Goal: Task Accomplishment & Management: Manage account settings

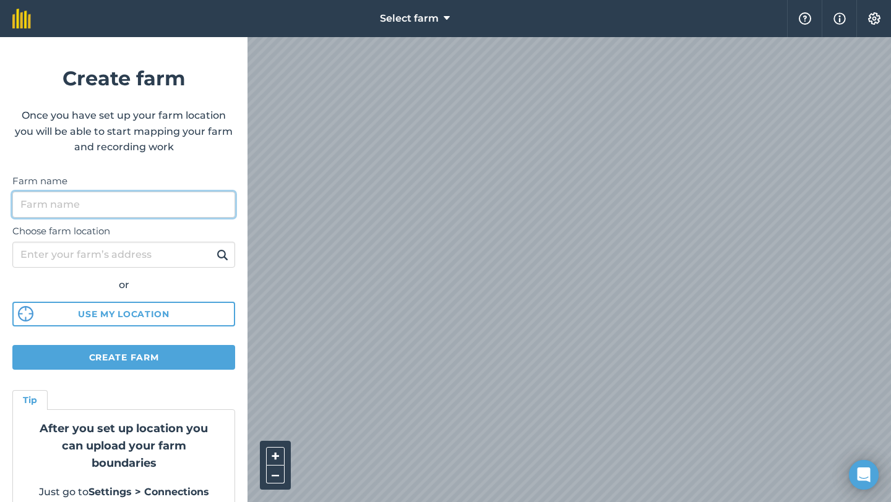
click at [110, 205] on input "Farm name" at bounding box center [123, 205] width 223 height 26
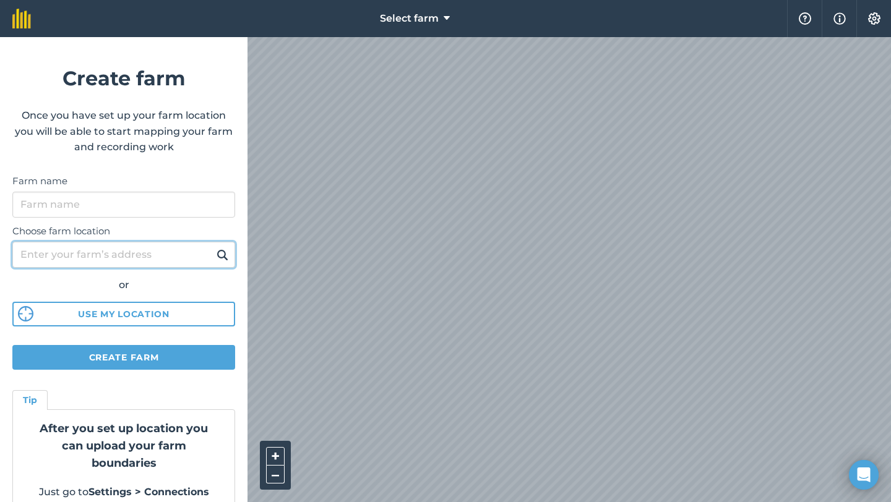
click at [124, 249] on div "Choose farm location or Use my location" at bounding box center [123, 273] width 223 height 110
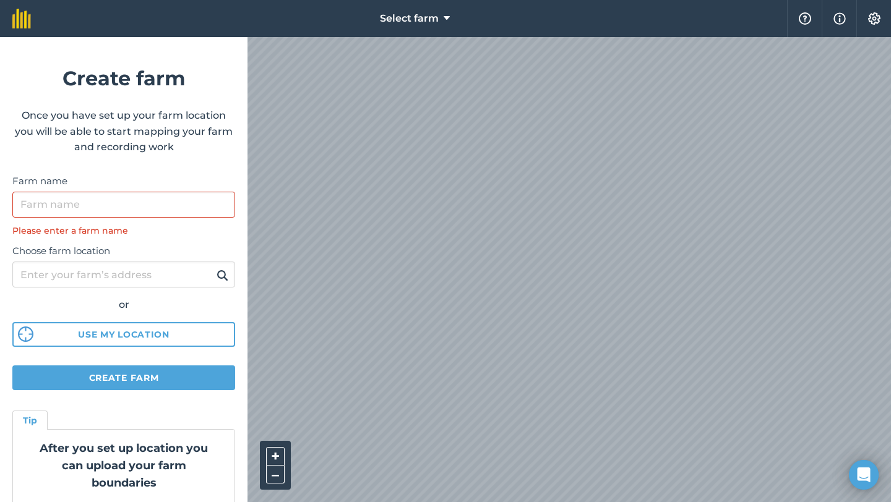
click at [110, 221] on div "Farm name Please enter a farm name" at bounding box center [123, 206] width 223 height 64
click at [108, 213] on input "Farm name" at bounding box center [123, 205] width 223 height 26
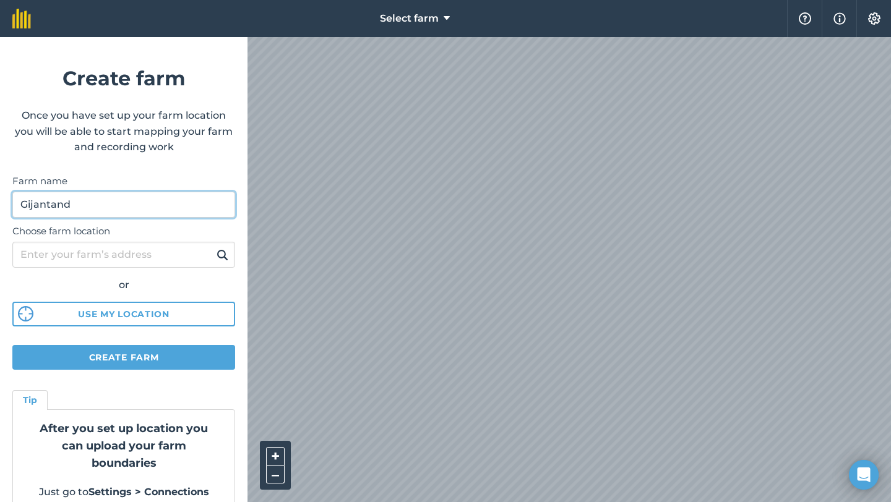
type input "Gijantand"
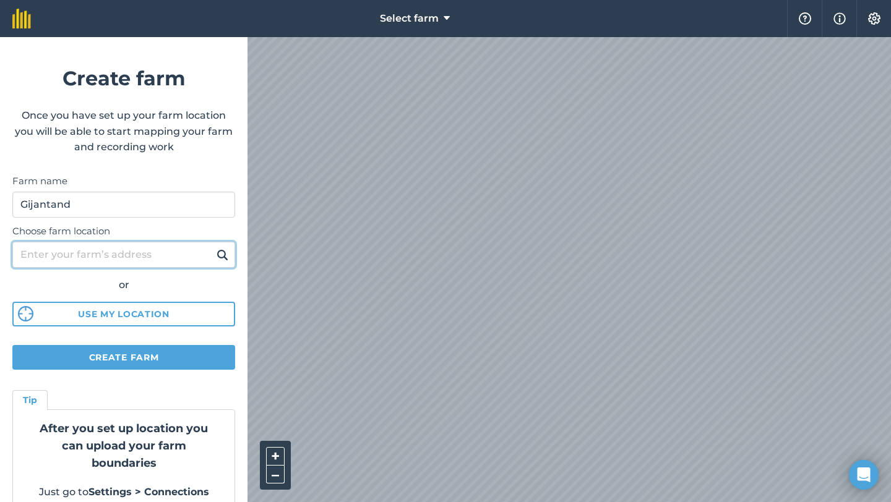
click at [62, 256] on input "Choose farm location" at bounding box center [123, 255] width 223 height 26
click at [227, 253] on img at bounding box center [223, 254] width 12 height 15
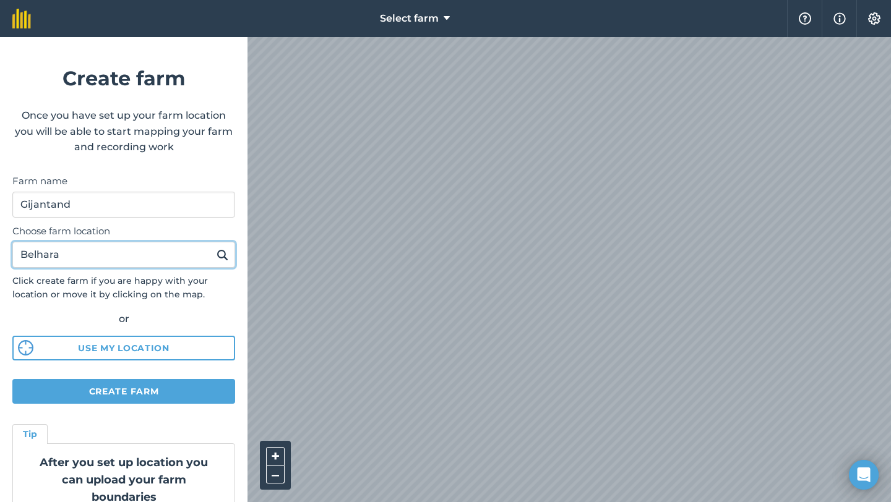
click at [139, 258] on input "Belhara" at bounding box center [123, 255] width 223 height 26
type input "Belhara, garhwa"
click at [221, 260] on img at bounding box center [223, 254] width 12 height 15
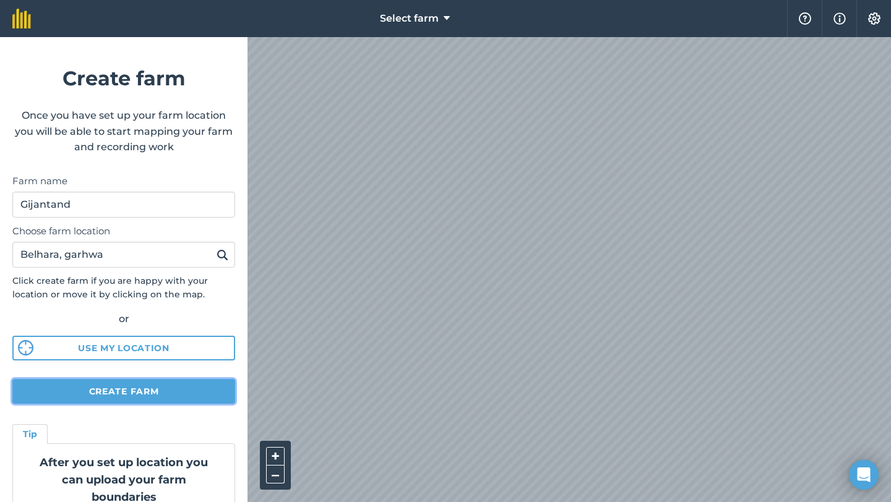
click at [130, 398] on button "Create farm" at bounding box center [123, 391] width 223 height 25
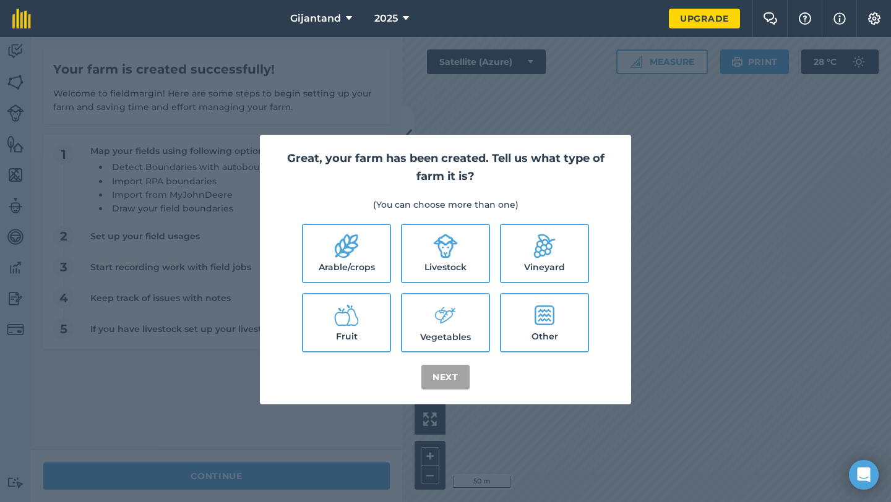
click at [369, 254] on label "Arable/crops" at bounding box center [346, 253] width 87 height 57
checkbox input "true"
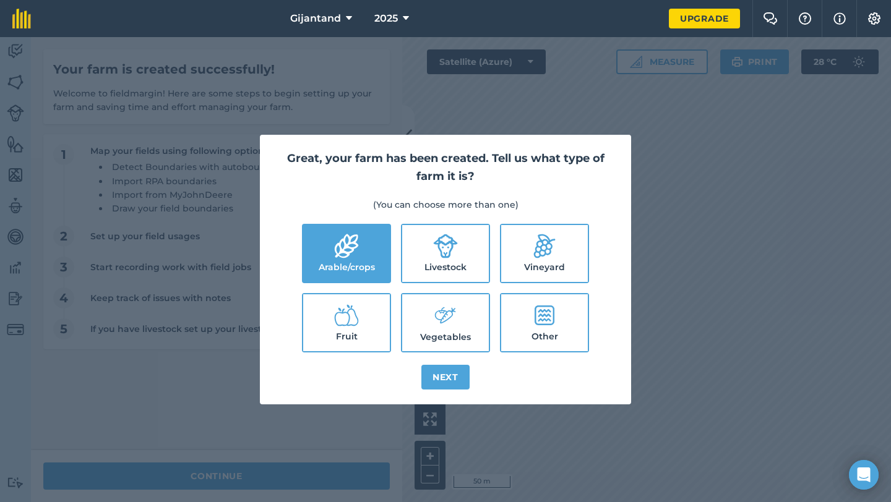
click at [424, 262] on label "Livestock" at bounding box center [445, 253] width 87 height 57
checkbox input "true"
click at [518, 261] on label "Vineyard" at bounding box center [544, 253] width 87 height 57
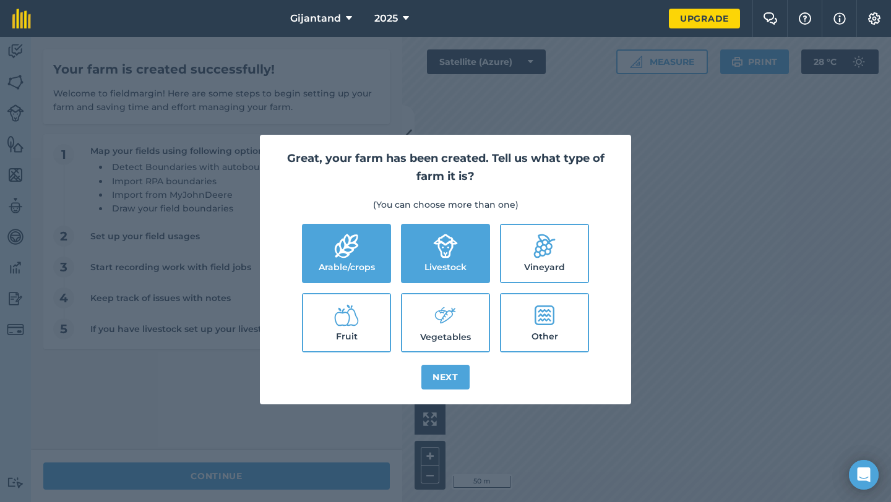
checkbox input "true"
click at [369, 320] on label "Fruit" at bounding box center [346, 323] width 87 height 57
checkbox input "true"
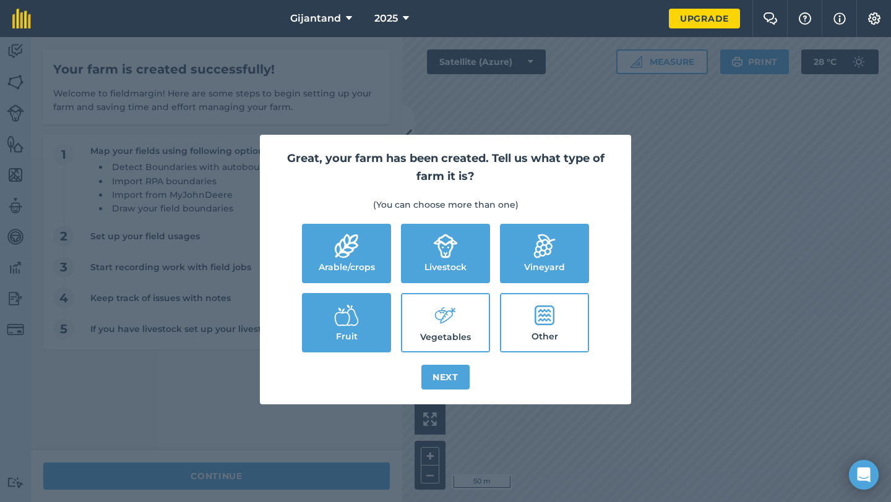
click at [442, 330] on label "Vegetables" at bounding box center [445, 323] width 87 height 57
checkbox input "true"
click at [545, 335] on label "Other" at bounding box center [544, 323] width 87 height 57
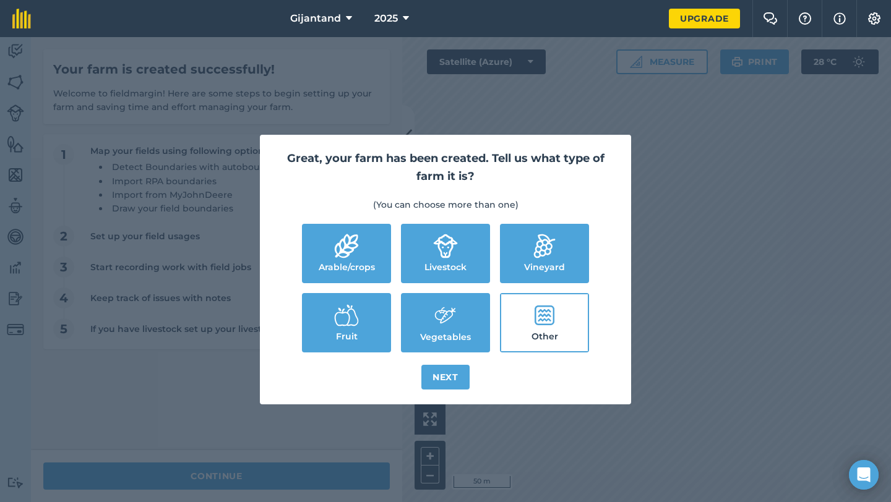
checkbox input "true"
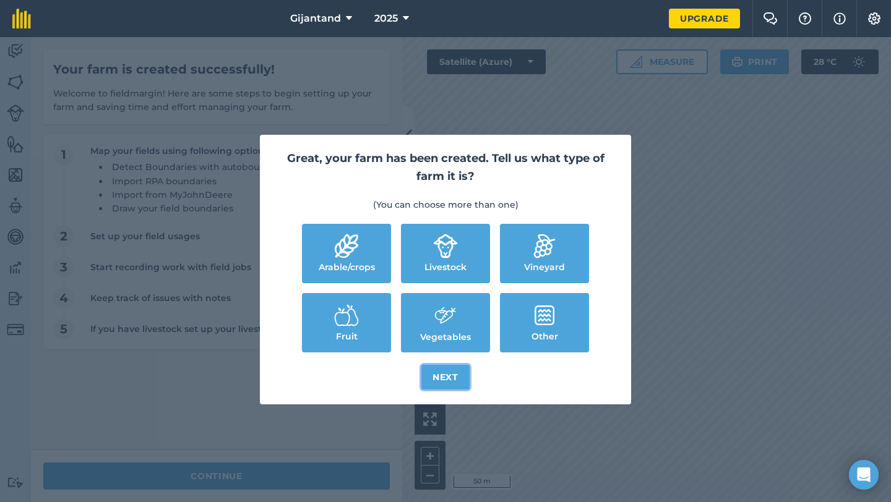
click at [447, 378] on button "Next" at bounding box center [445, 377] width 48 height 25
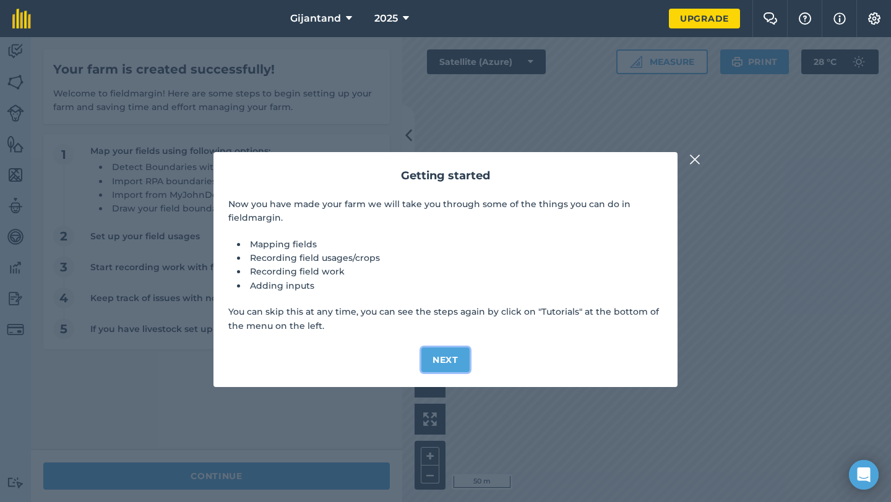
click at [447, 356] on button "Next" at bounding box center [445, 360] width 48 height 25
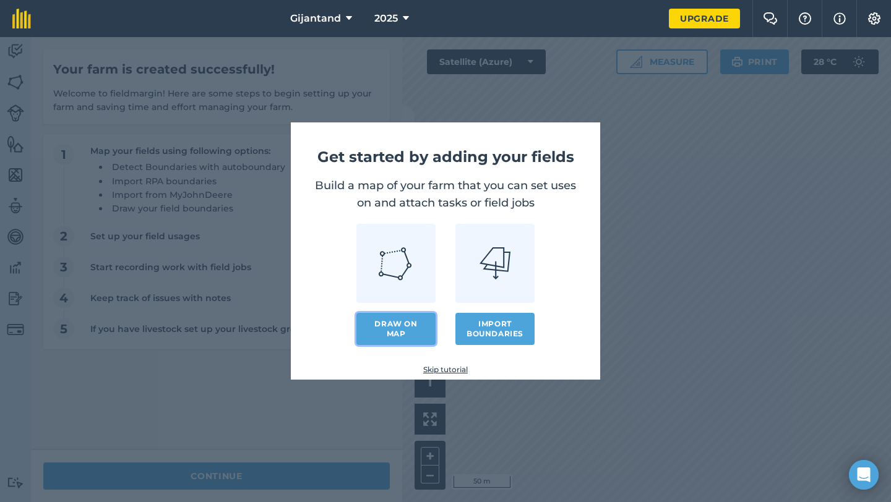
click at [393, 327] on link "Draw on map" at bounding box center [395, 329] width 79 height 32
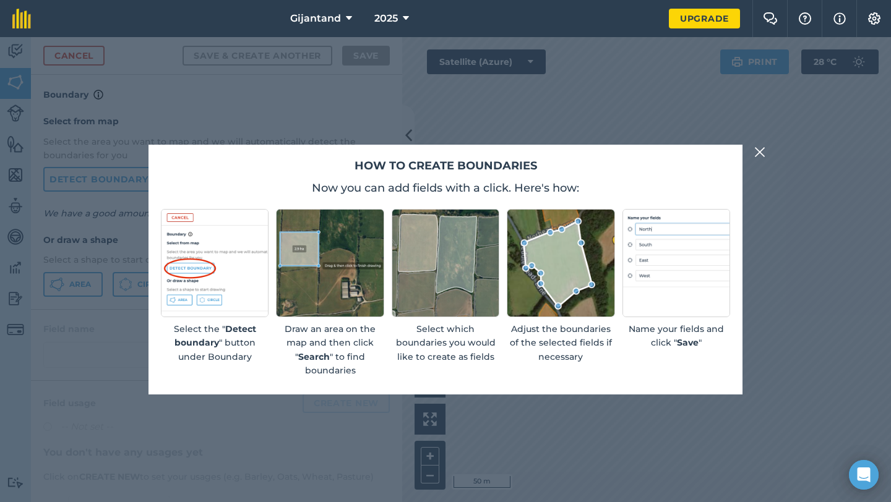
click at [760, 150] on img at bounding box center [759, 152] width 11 height 15
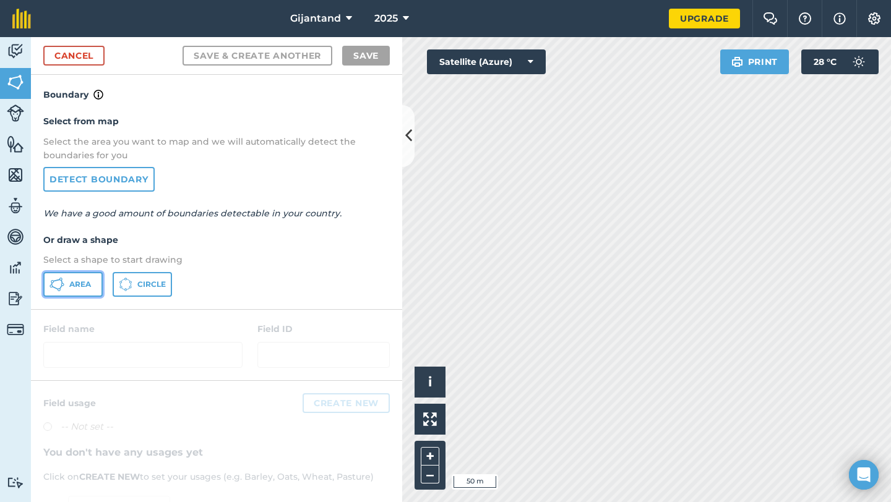
click at [75, 288] on span "Area" at bounding box center [80, 285] width 22 height 10
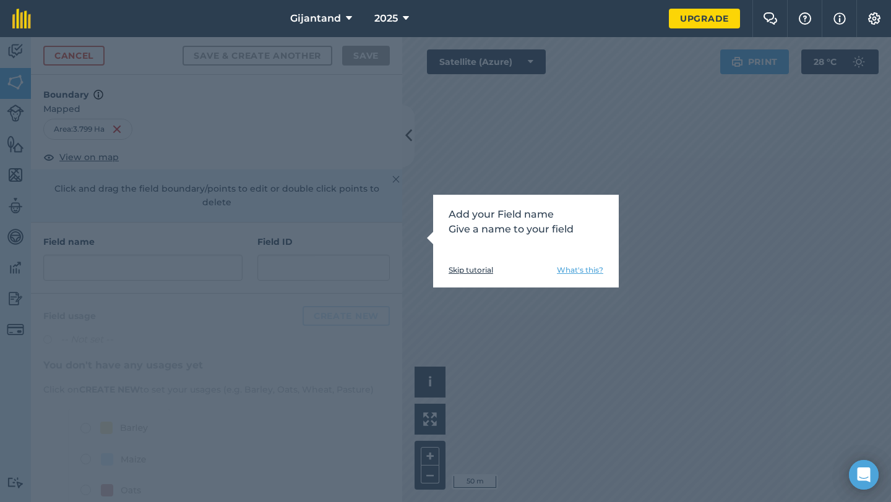
click at [480, 267] on link "Skip tutorial" at bounding box center [471, 270] width 45 height 10
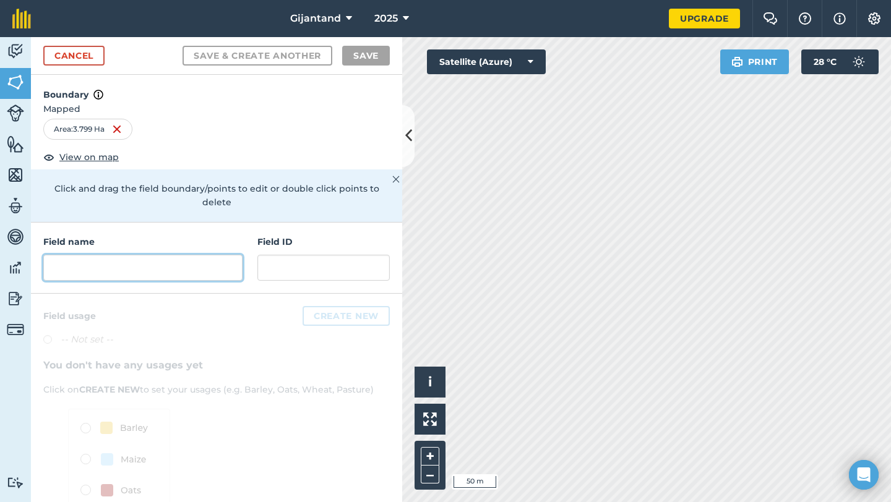
click at [149, 262] on input "text" at bounding box center [142, 268] width 199 height 26
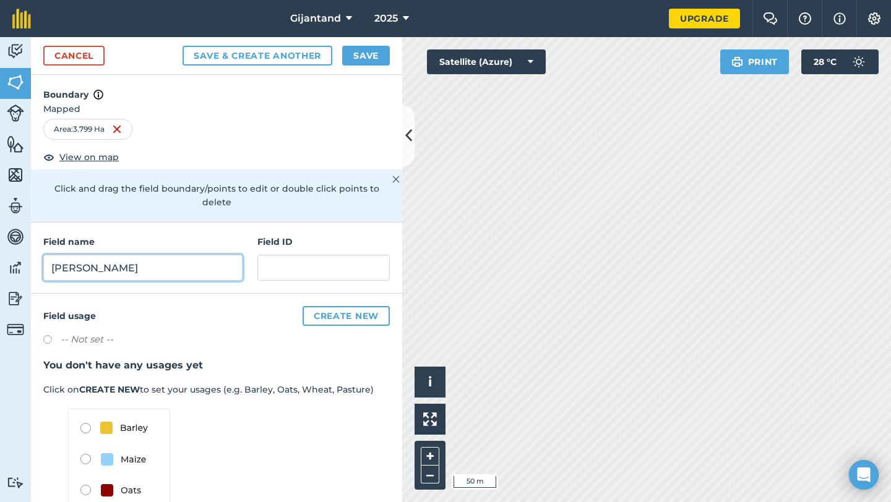
type input "[PERSON_NAME]"
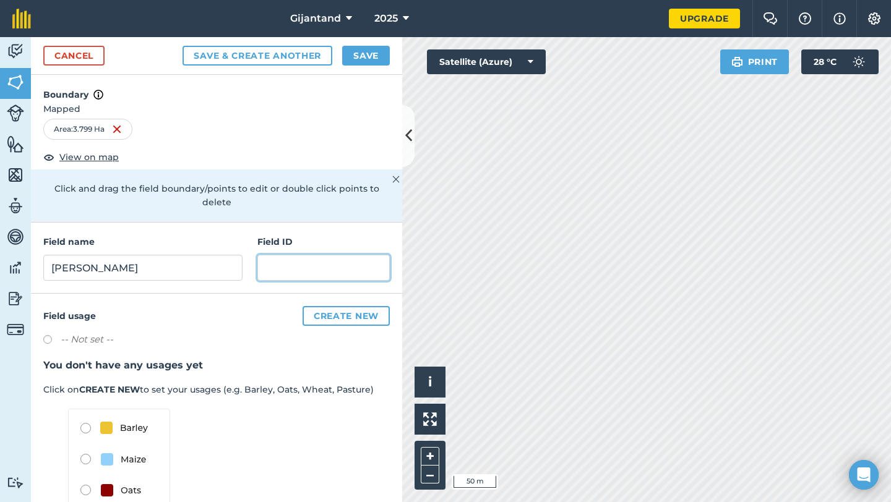
click at [296, 257] on input "text" at bounding box center [323, 268] width 132 height 26
type input "001"
click at [201, 332] on div "-- Not set --" at bounding box center [216, 341] width 346 height 18
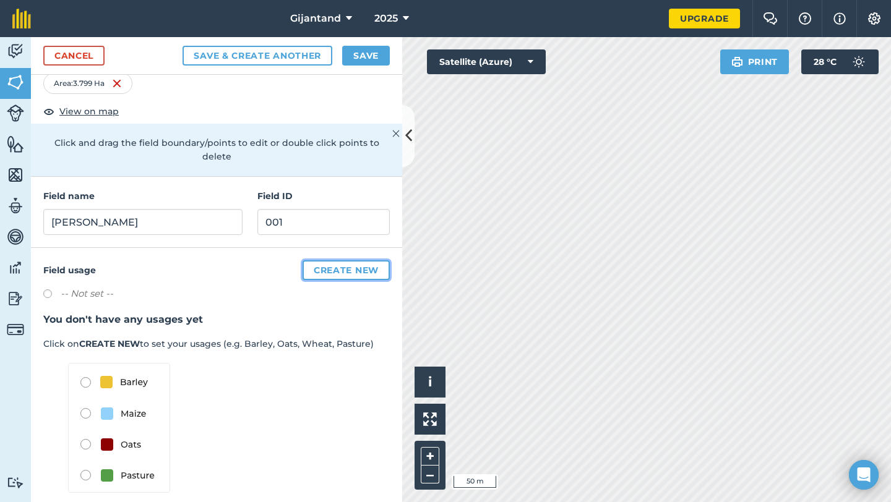
click at [336, 260] on button "Create new" at bounding box center [346, 270] width 87 height 20
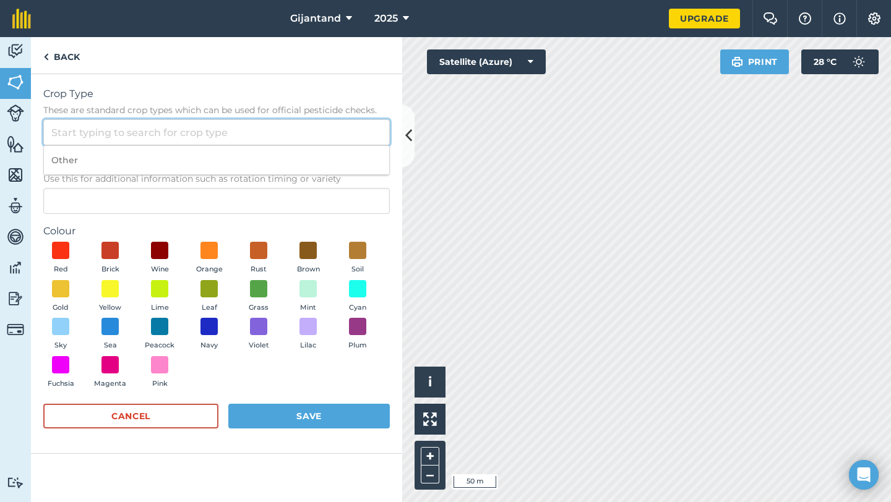
click at [173, 133] on input "Crop Type These are standard crop types which can be used for official pesticid…" at bounding box center [216, 132] width 346 height 26
click at [205, 100] on span "Crop Type" at bounding box center [216, 94] width 346 height 15
click at [205, 119] on input "Crop Type These are standard crop types which can be used for official pesticid…" at bounding box center [216, 132] width 346 height 26
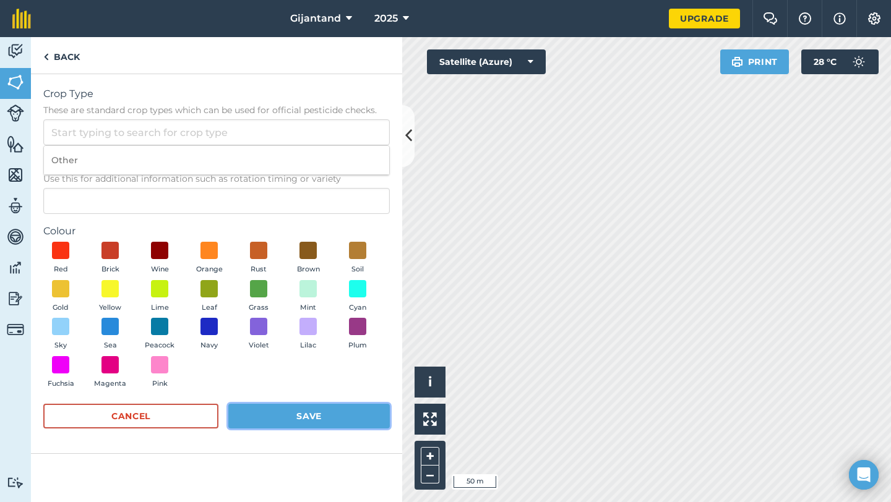
click at [272, 416] on button "Save" at bounding box center [308, 416] width 161 height 25
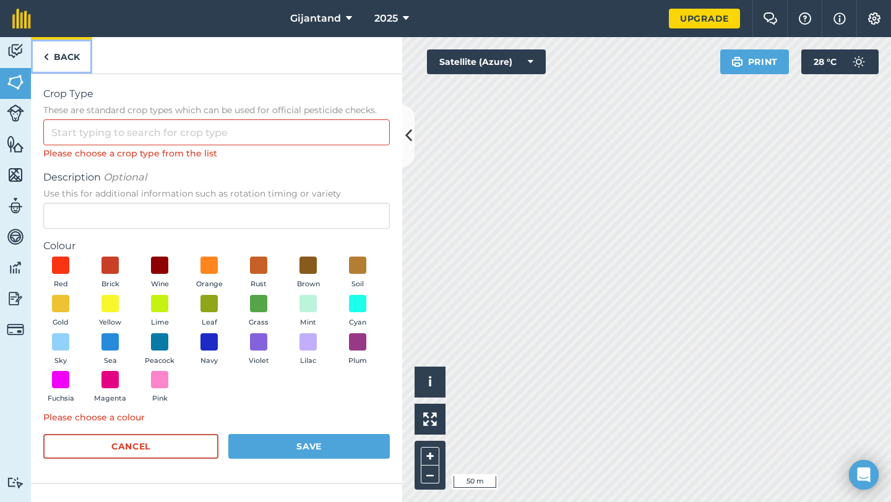
click at [51, 59] on link "Back" at bounding box center [61, 55] width 61 height 37
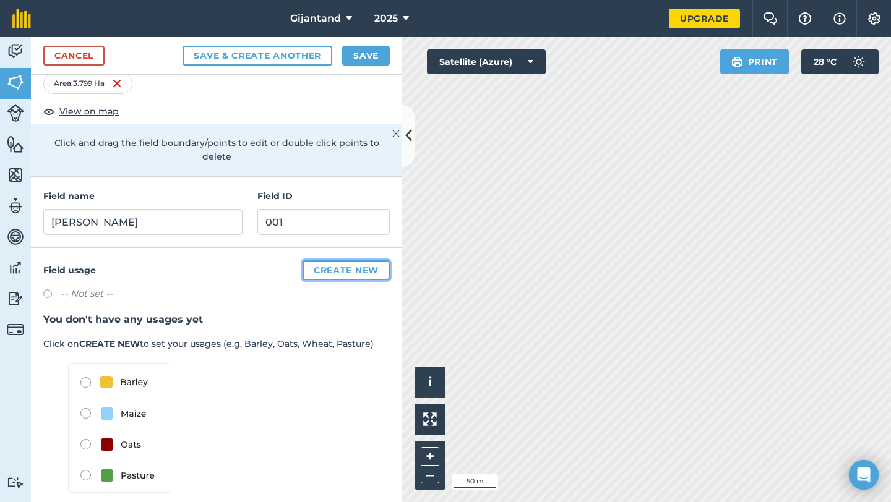
click at [317, 262] on button "Create new" at bounding box center [346, 270] width 87 height 20
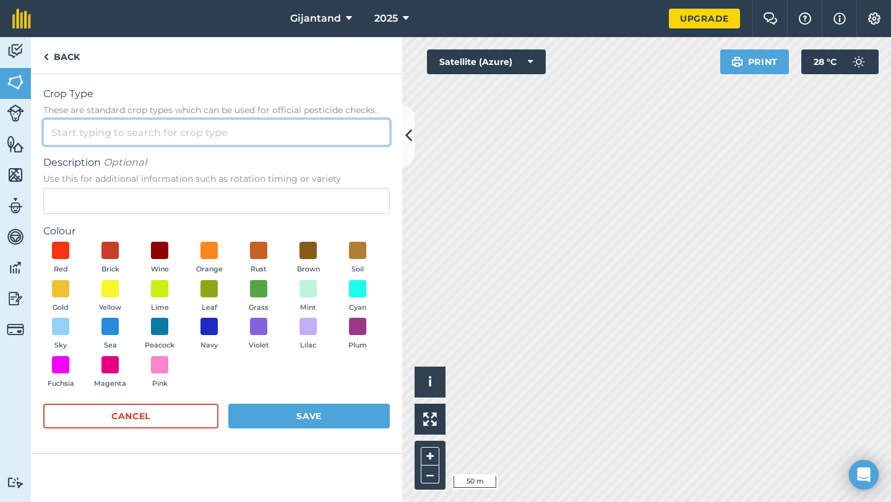
click at [158, 142] on input "Crop Type These are standard crop types which can be used for official pesticid…" at bounding box center [216, 132] width 346 height 26
type input "P"
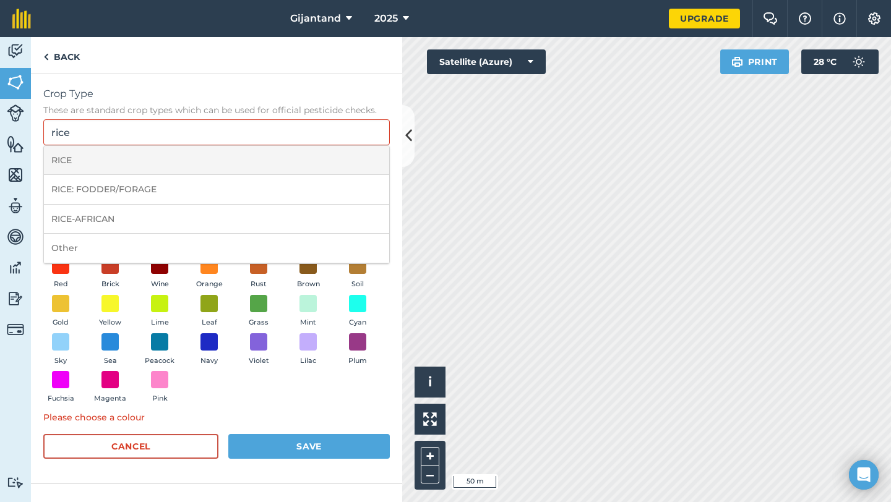
click at [157, 159] on li "RICE" at bounding box center [216, 160] width 345 height 29
type input "RICE"
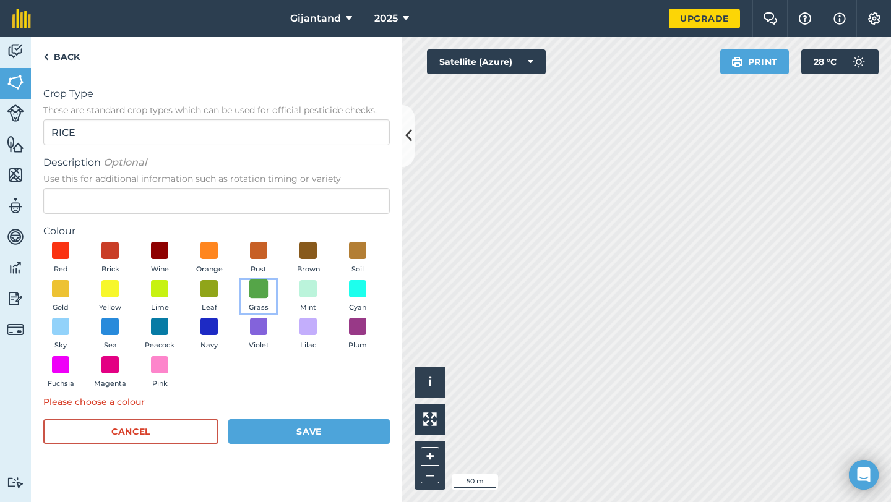
click at [253, 287] on span at bounding box center [258, 288] width 19 height 19
click at [283, 426] on button "Save" at bounding box center [308, 431] width 161 height 25
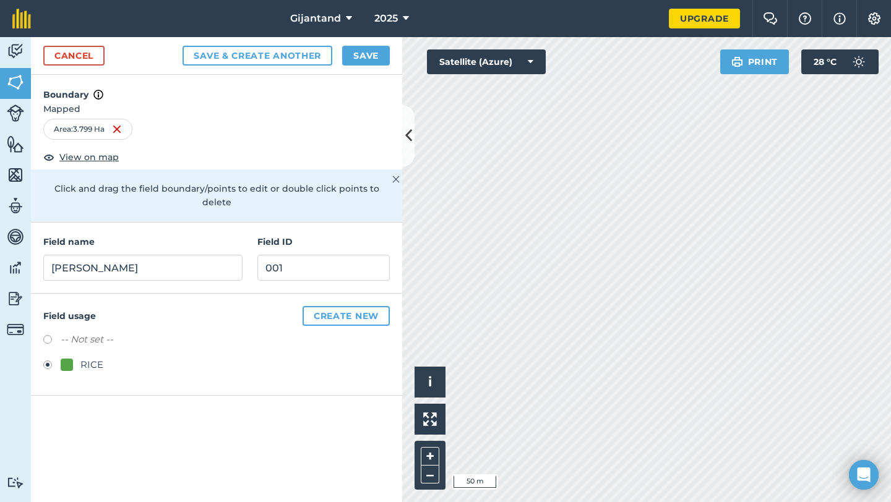
scroll to position [0, 0]
click at [17, 150] on img at bounding box center [15, 144] width 17 height 19
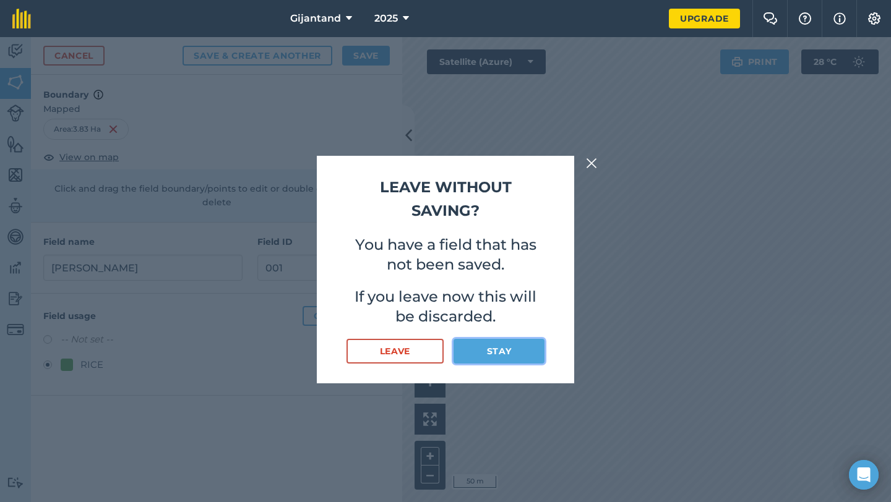
click at [514, 353] on button "Stay" at bounding box center [499, 351] width 91 height 25
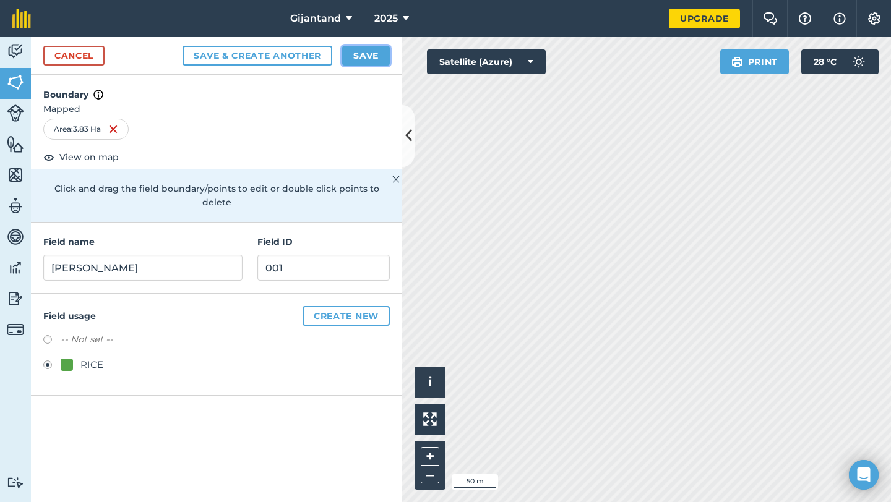
click at [345, 48] on button "Save" at bounding box center [366, 56] width 48 height 20
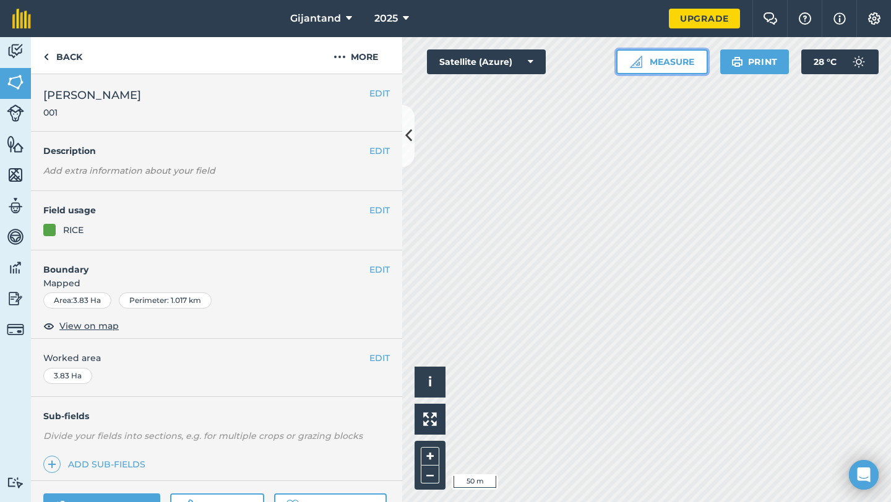
click at [664, 61] on button "Measure" at bounding box center [662, 61] width 92 height 25
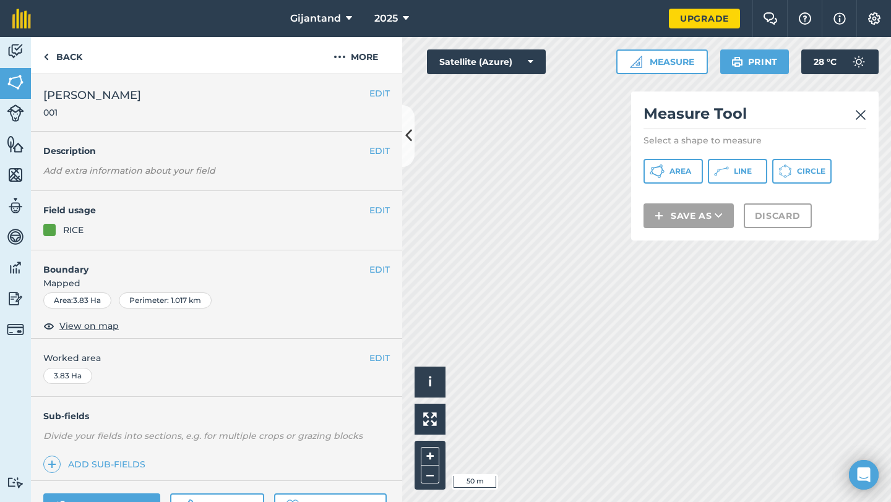
click at [860, 114] on img at bounding box center [860, 115] width 11 height 15
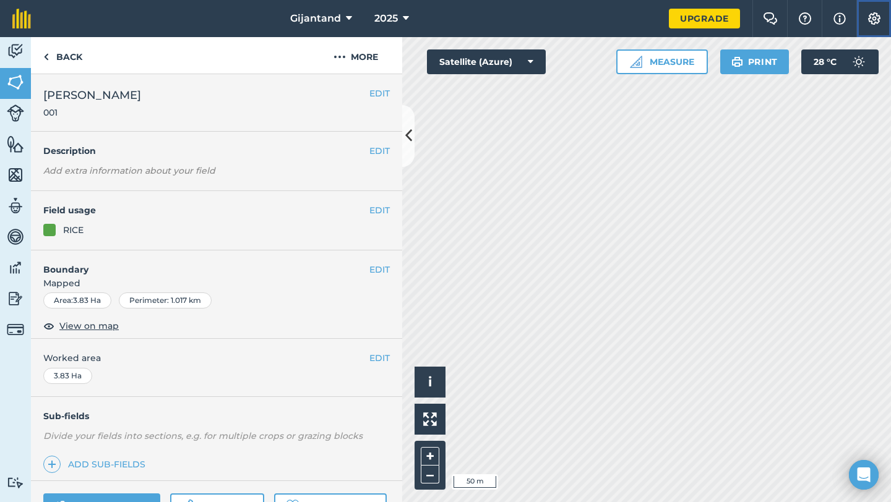
click at [882, 24] on button "Settings" at bounding box center [873, 18] width 35 height 37
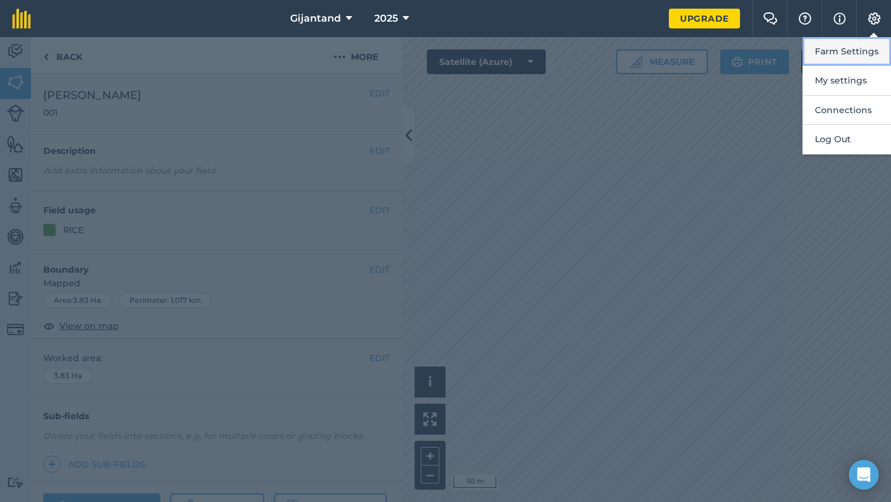
click at [864, 48] on button "Farm Settings" at bounding box center [846, 51] width 88 height 29
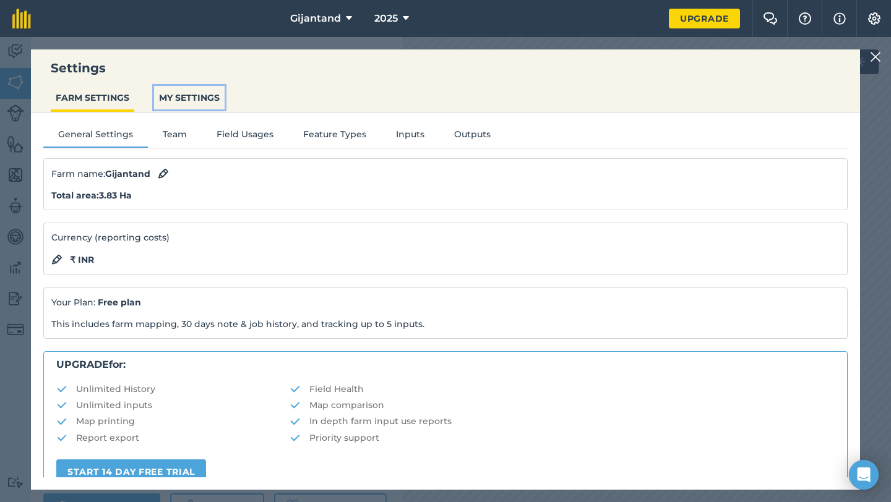
click at [189, 98] on button "MY SETTINGS" at bounding box center [189, 98] width 71 height 24
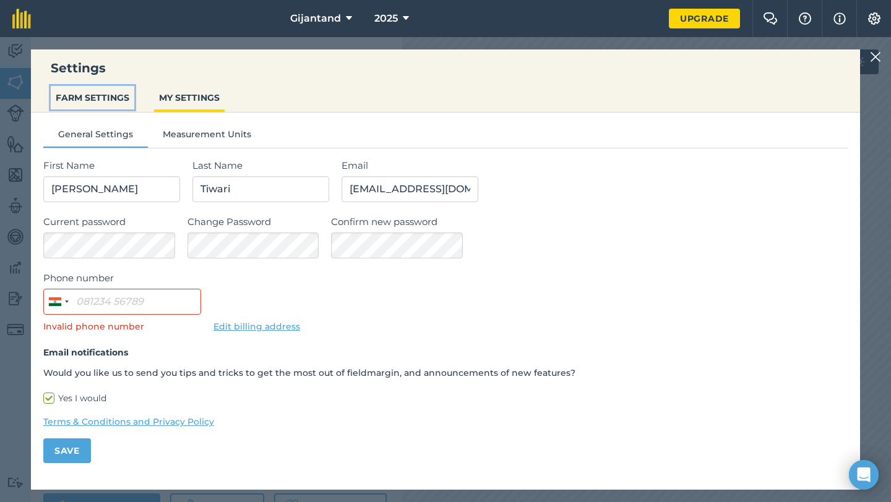
click at [119, 100] on button "FARM SETTINGS" at bounding box center [93, 98] width 84 height 24
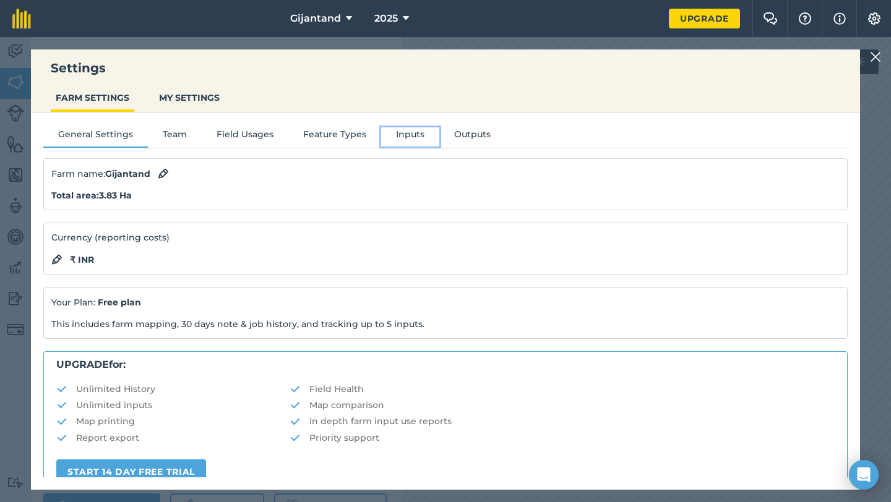
click at [406, 135] on button "Inputs" at bounding box center [410, 136] width 58 height 19
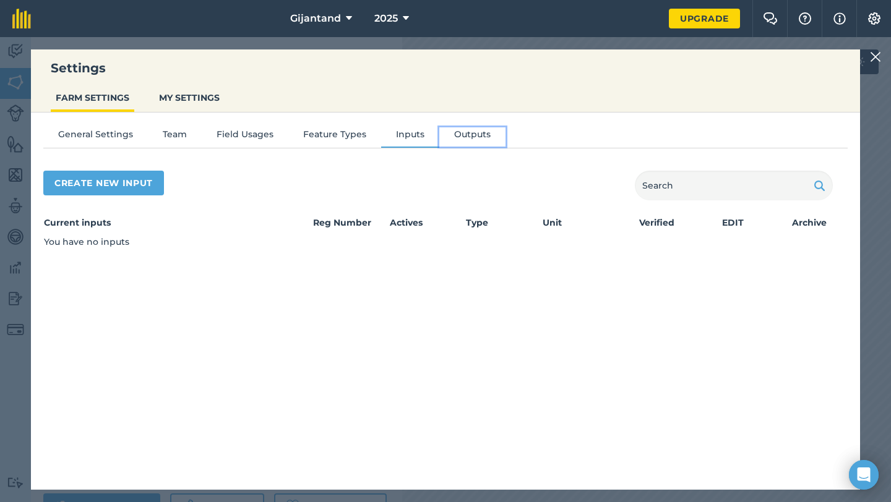
click at [458, 136] on button "Outputs" at bounding box center [472, 136] width 66 height 19
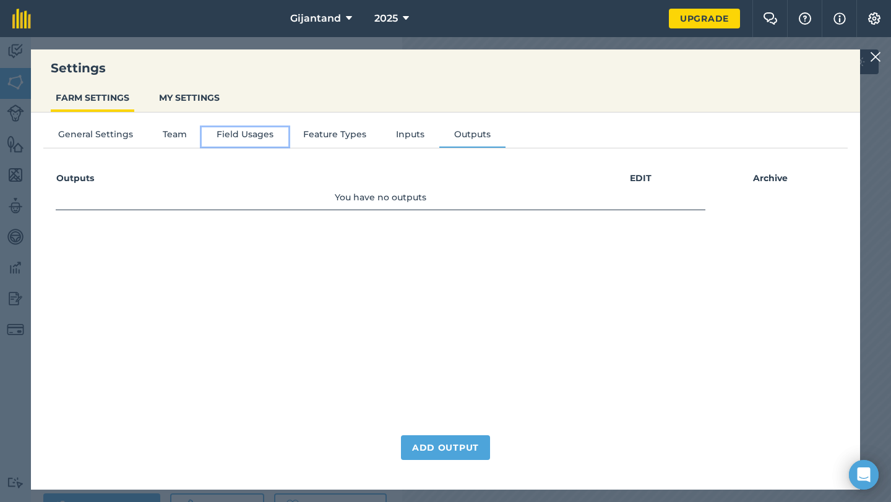
click at [217, 132] on button "Field Usages" at bounding box center [245, 136] width 87 height 19
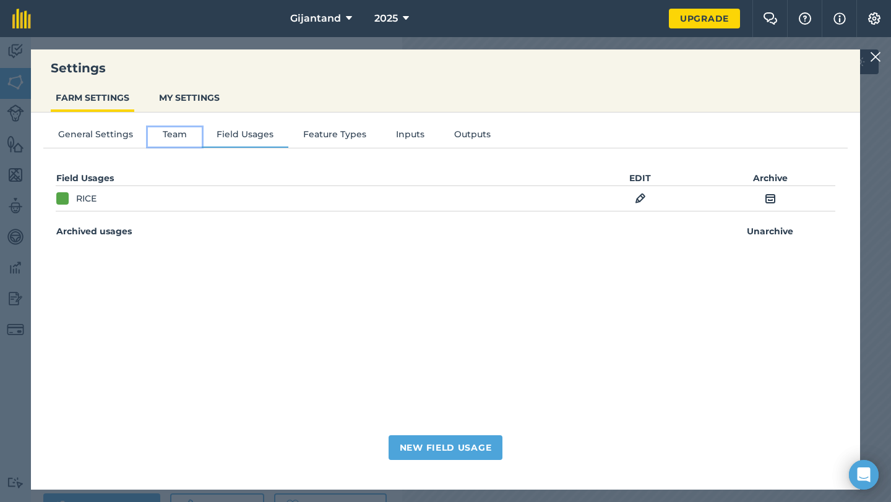
click at [179, 132] on button "Team" at bounding box center [175, 136] width 54 height 19
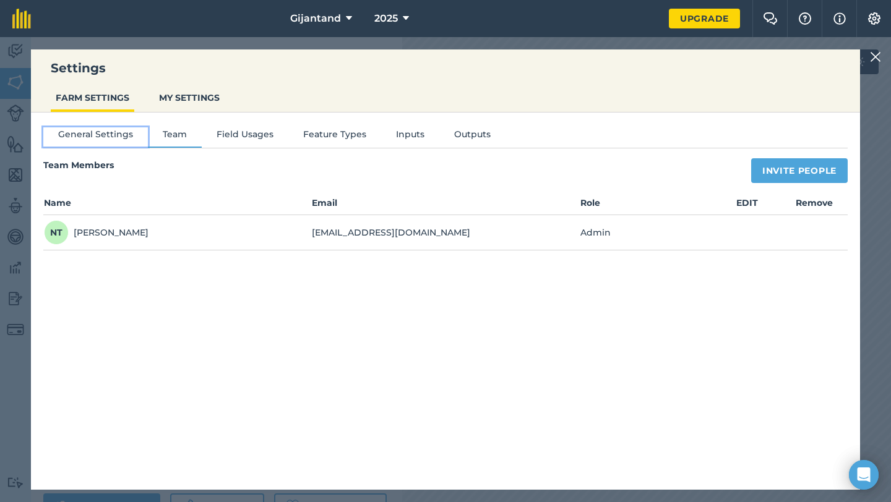
click at [116, 135] on button "General Settings" at bounding box center [95, 136] width 105 height 19
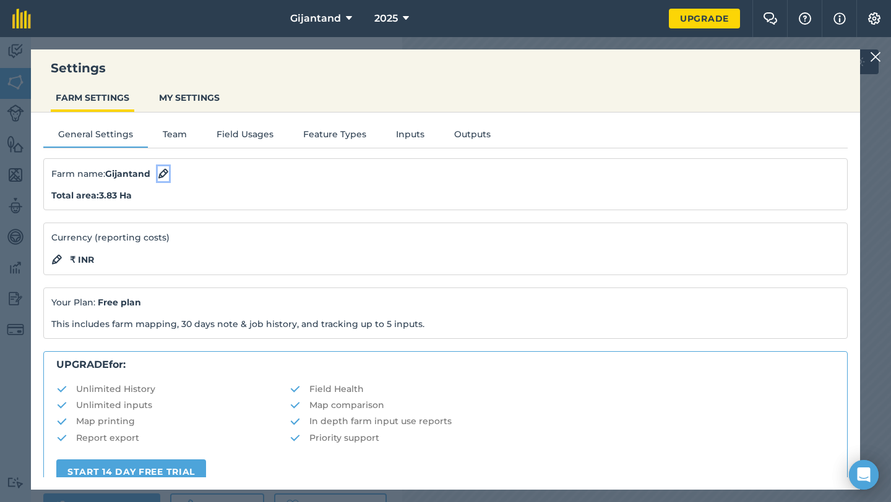
click at [161, 173] on img at bounding box center [163, 173] width 11 height 15
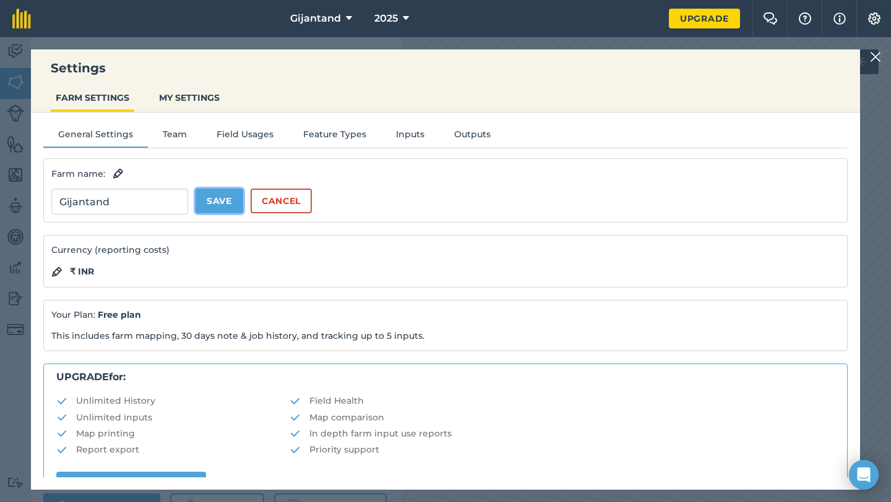
click at [210, 202] on button "Save" at bounding box center [220, 201] width 48 height 25
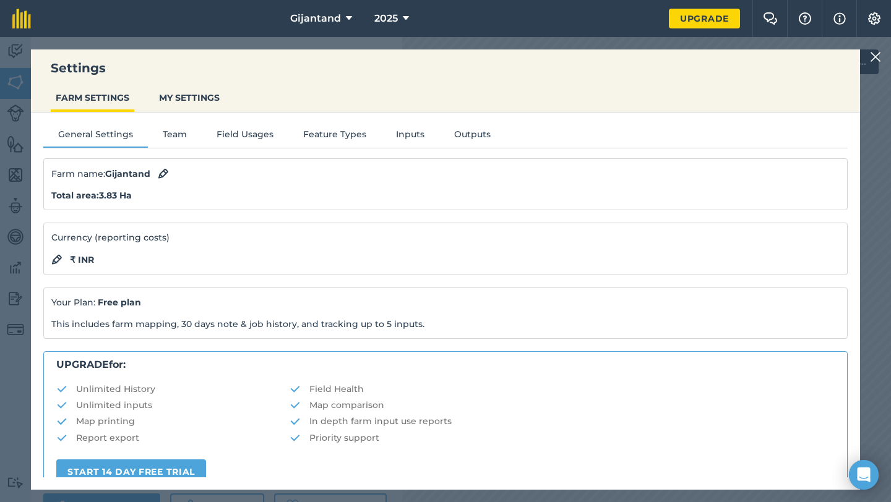
click at [874, 54] on img at bounding box center [875, 56] width 11 height 15
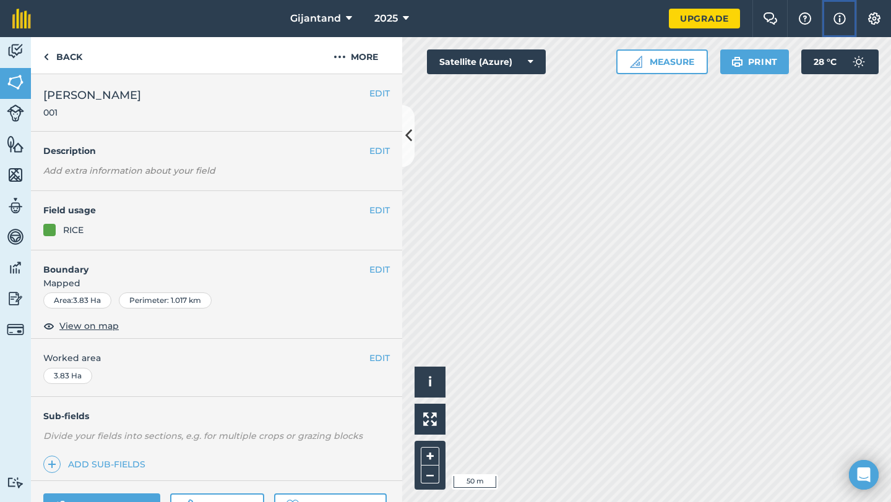
click at [838, 20] on img at bounding box center [839, 18] width 12 height 15
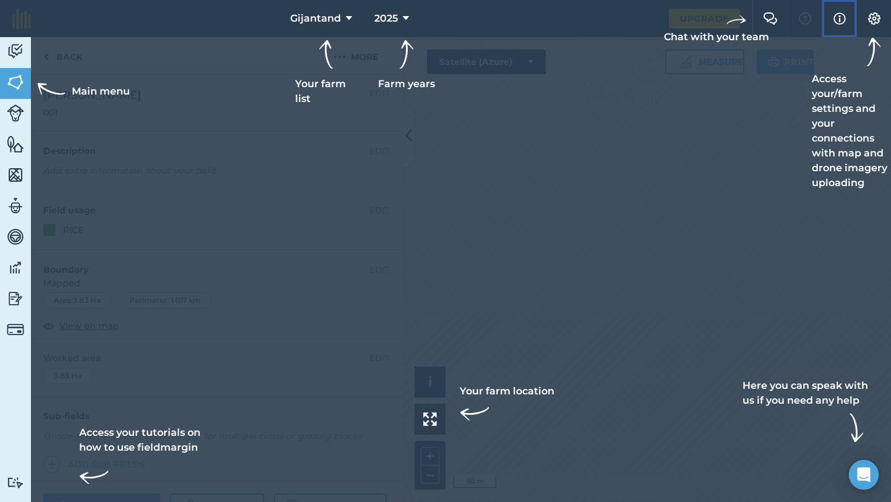
click at [838, 20] on img at bounding box center [839, 18] width 12 height 15
click at [872, 24] on img at bounding box center [874, 18] width 15 height 12
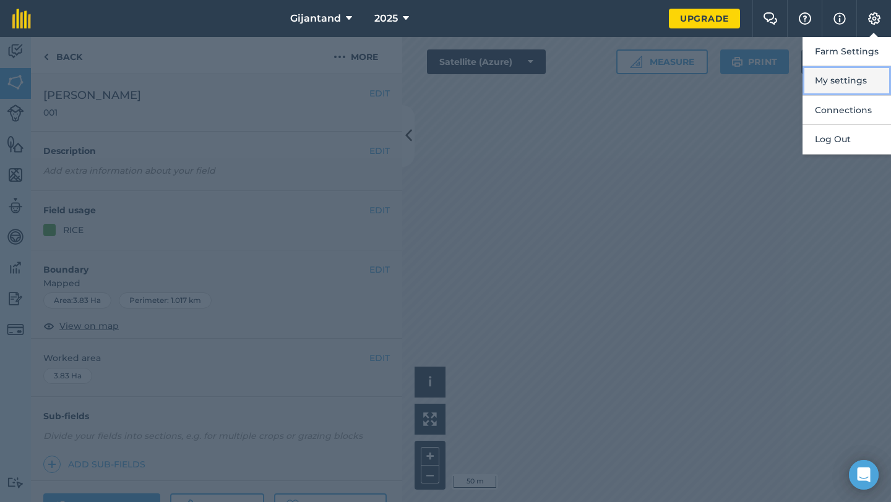
click at [855, 72] on button "My settings" at bounding box center [846, 80] width 88 height 29
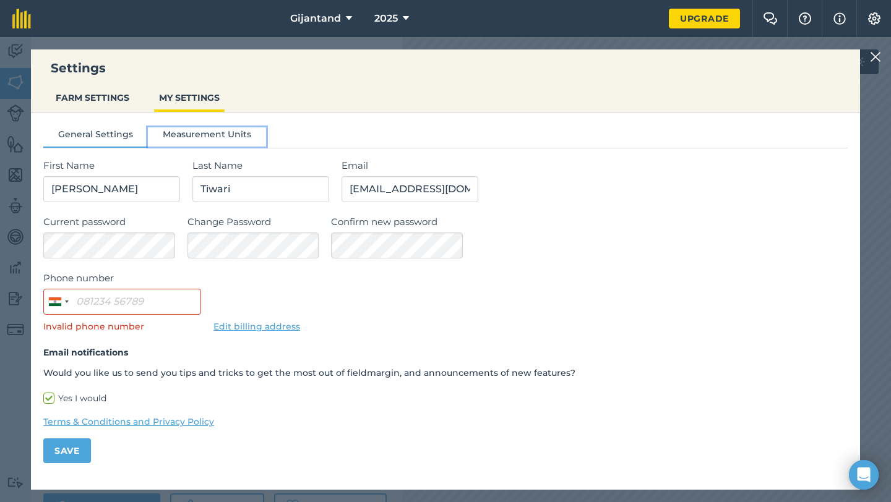
click at [214, 137] on button "Measurement Units" at bounding box center [207, 136] width 118 height 19
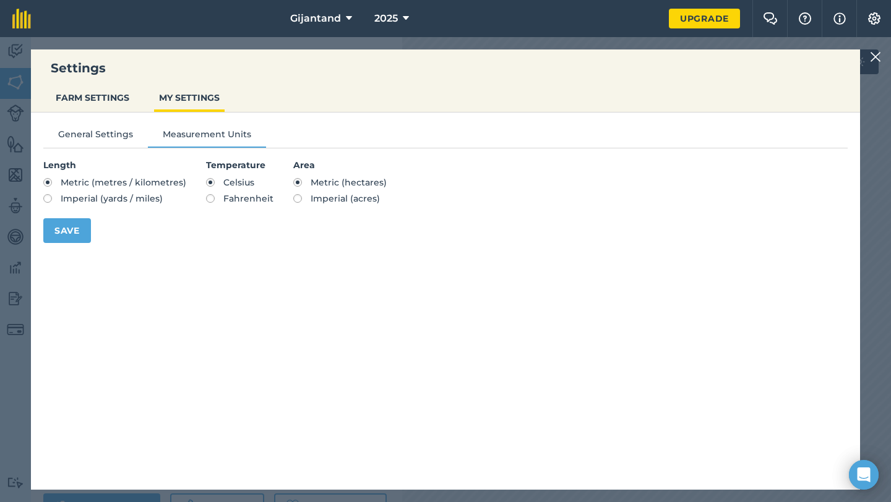
click at [295, 200] on label "Imperial (acres)" at bounding box center [339, 198] width 93 height 9
radio input "true"
radio input "false"
click at [73, 232] on button "Save" at bounding box center [67, 230] width 48 height 25
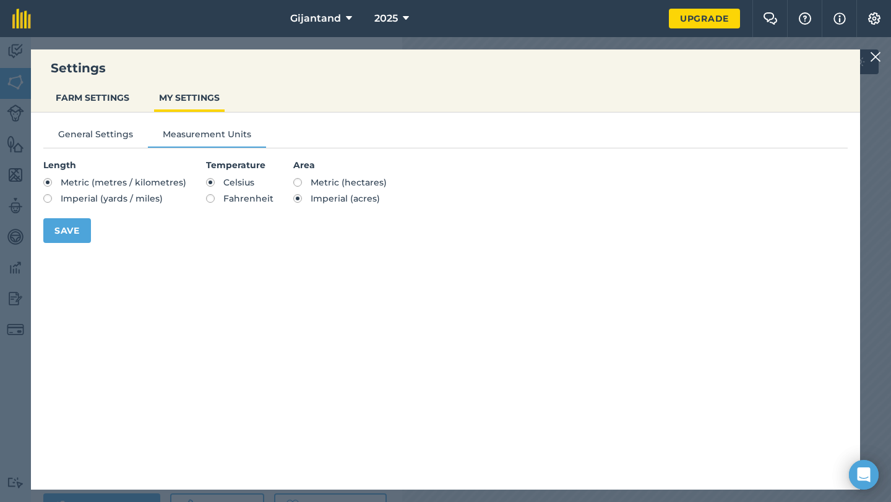
click at [875, 54] on img at bounding box center [875, 56] width 11 height 15
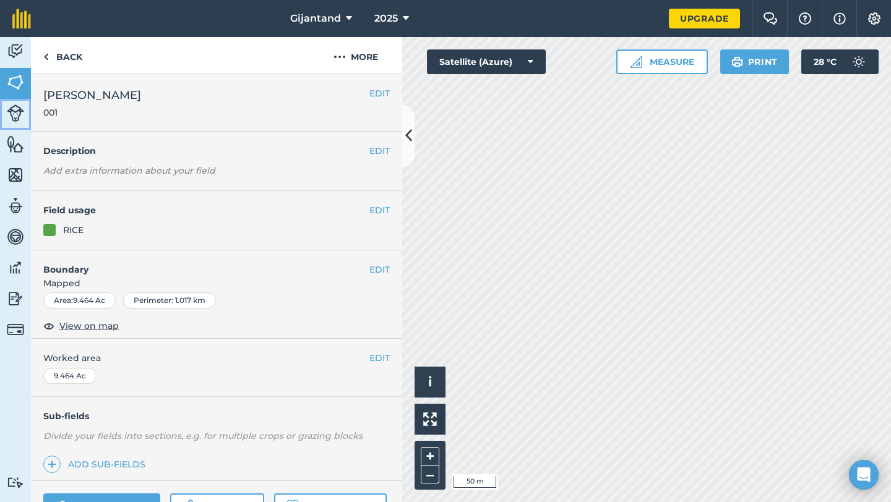
click at [15, 117] on img at bounding box center [15, 113] width 17 height 17
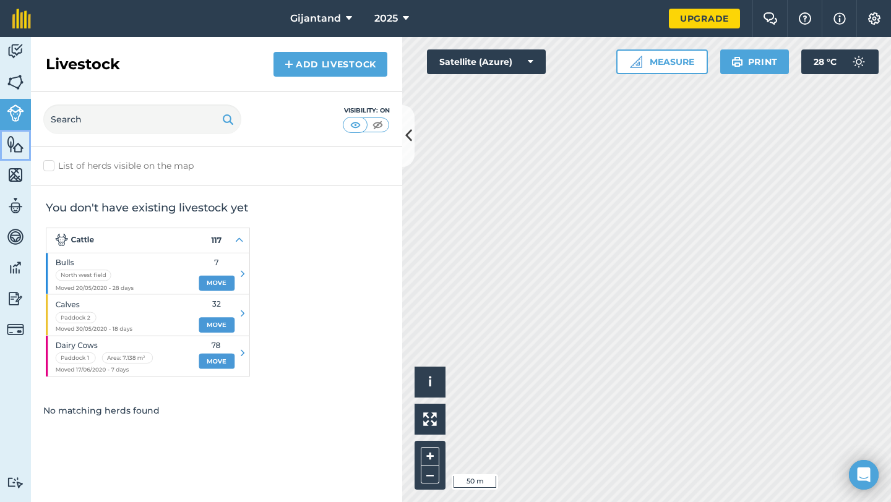
click at [17, 148] on img at bounding box center [15, 144] width 17 height 19
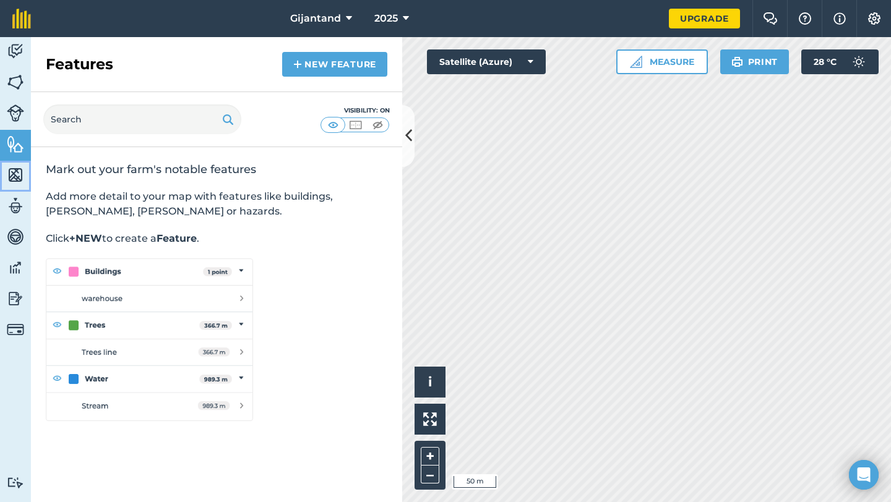
click at [14, 176] on img at bounding box center [15, 175] width 17 height 19
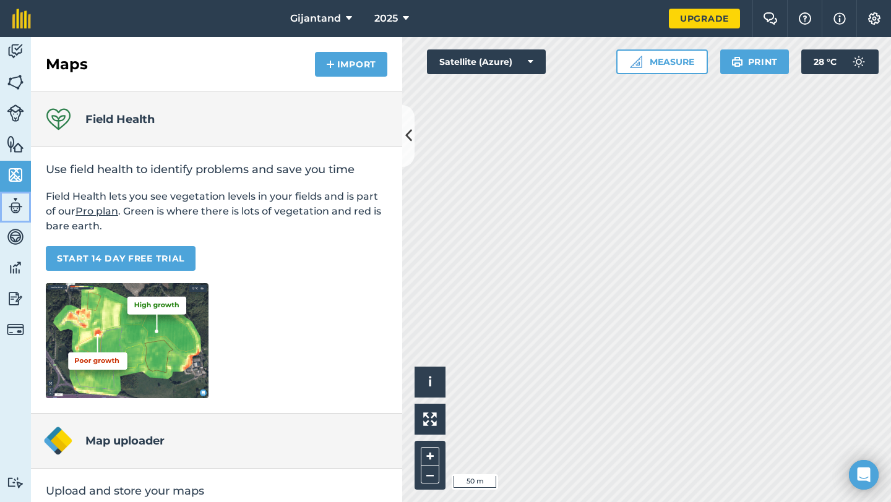
click at [14, 202] on img at bounding box center [15, 206] width 17 height 19
select select "MEMBER"
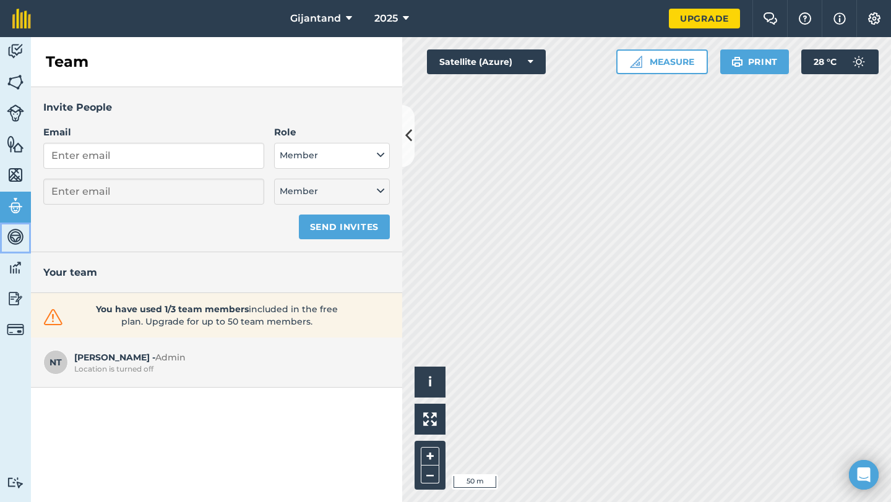
click at [14, 240] on img at bounding box center [15, 237] width 17 height 19
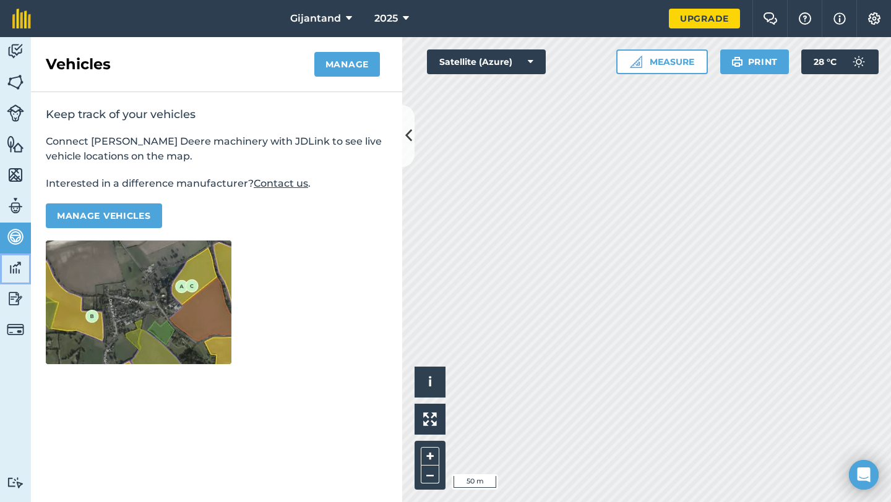
click at [18, 267] on img at bounding box center [15, 268] width 17 height 19
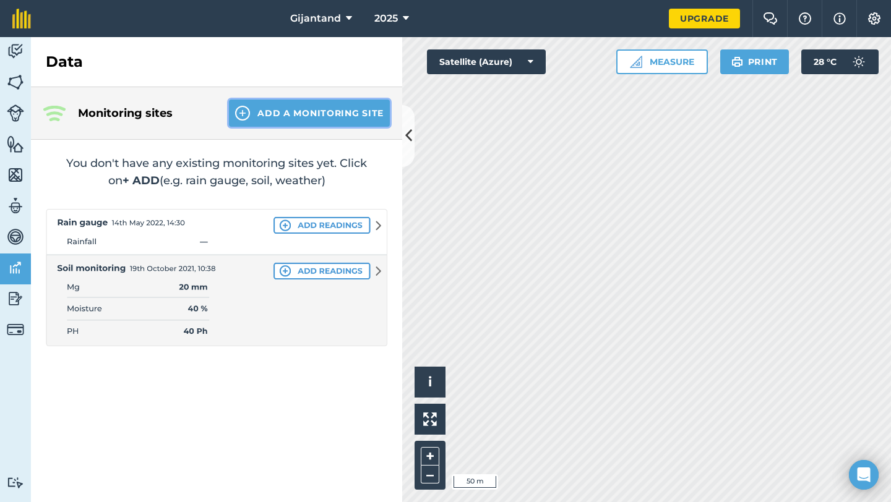
click at [287, 114] on button "Add a Monitoring Site" at bounding box center [309, 113] width 161 height 27
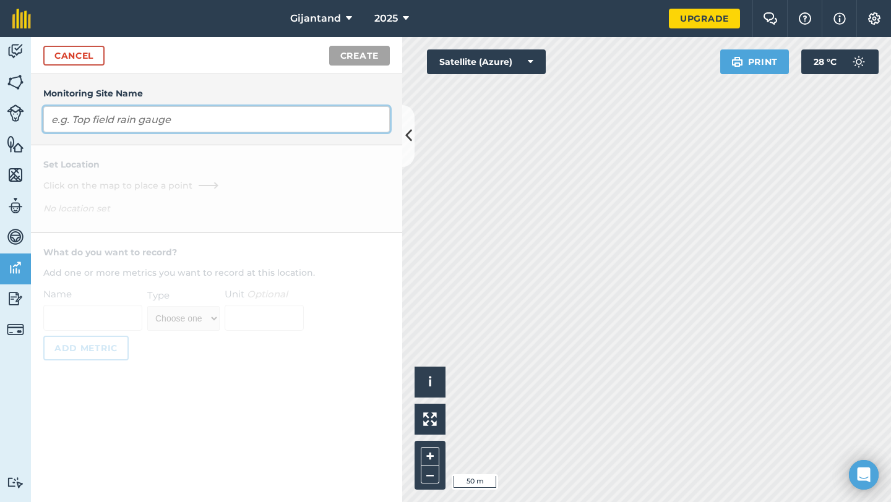
click at [250, 124] on input "text" at bounding box center [216, 119] width 346 height 26
click at [152, 121] on input "text" at bounding box center [216, 119] width 346 height 26
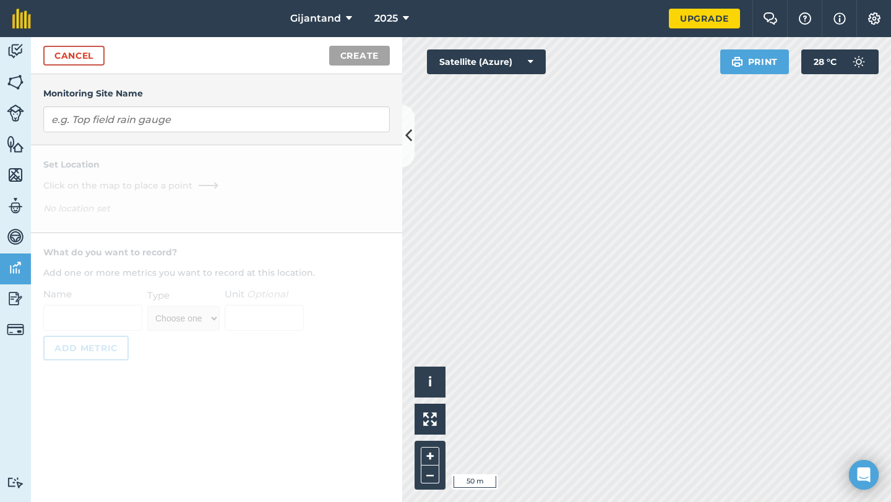
click at [182, 158] on div "Monitoring Site Name Set Location Click on the map to place a point No location…" at bounding box center [216, 288] width 371 height 428
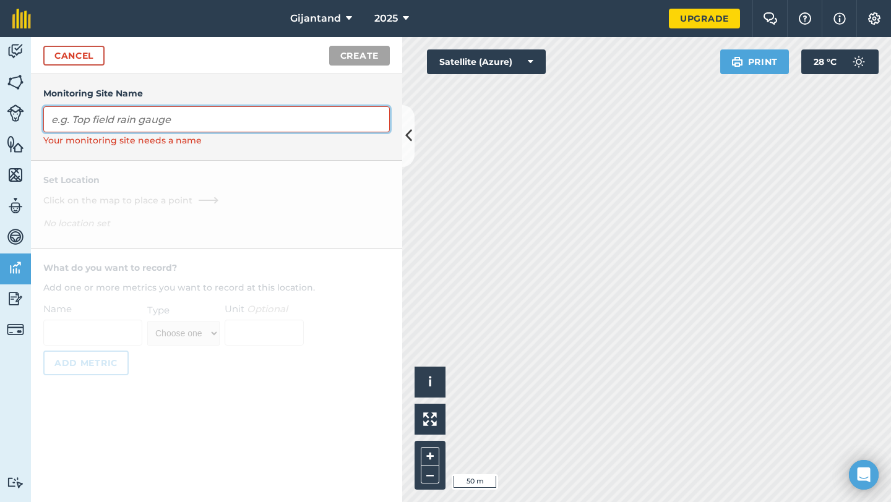
click at [181, 114] on input "text" at bounding box center [216, 119] width 346 height 26
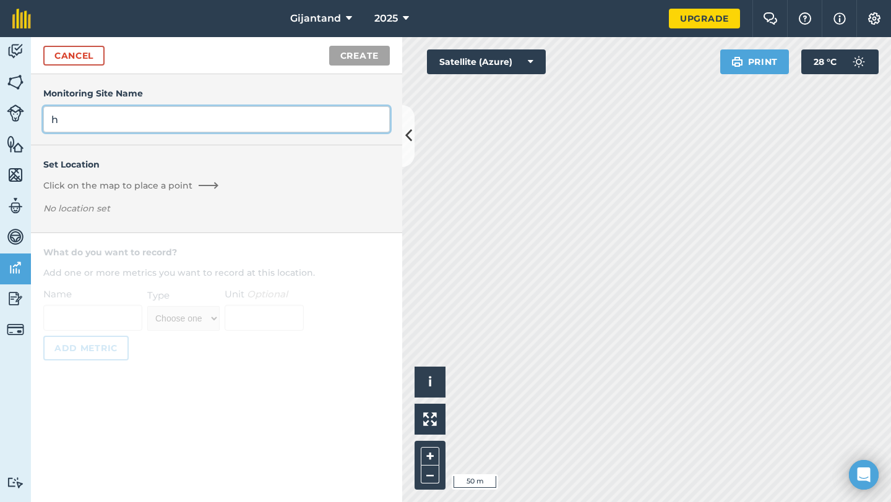
type input "h"
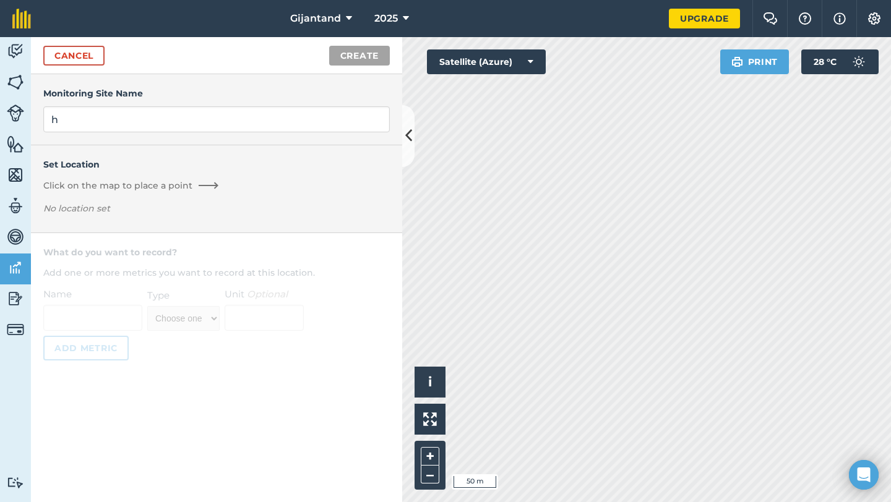
click at [204, 183] on img at bounding box center [208, 186] width 22 height 10
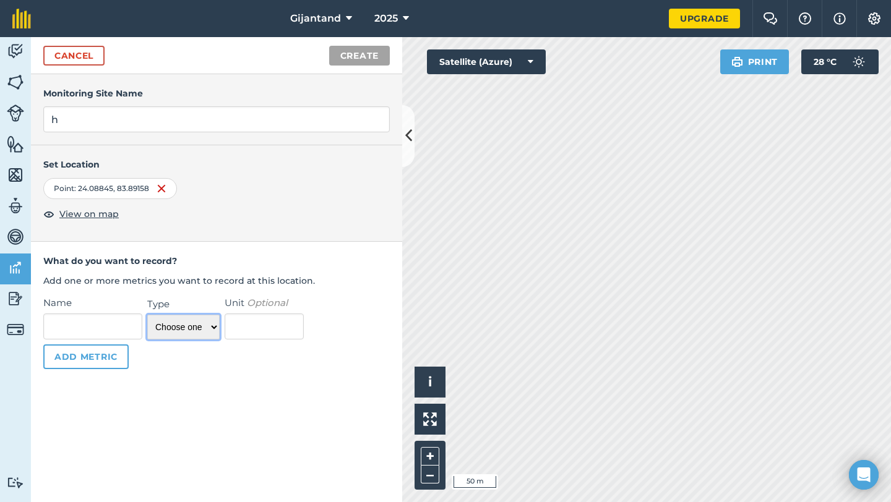
click at [182, 320] on select "Choose one Temperature Percentage Number Text" at bounding box center [183, 327] width 72 height 25
click at [78, 56] on link "Cancel" at bounding box center [73, 56] width 61 height 20
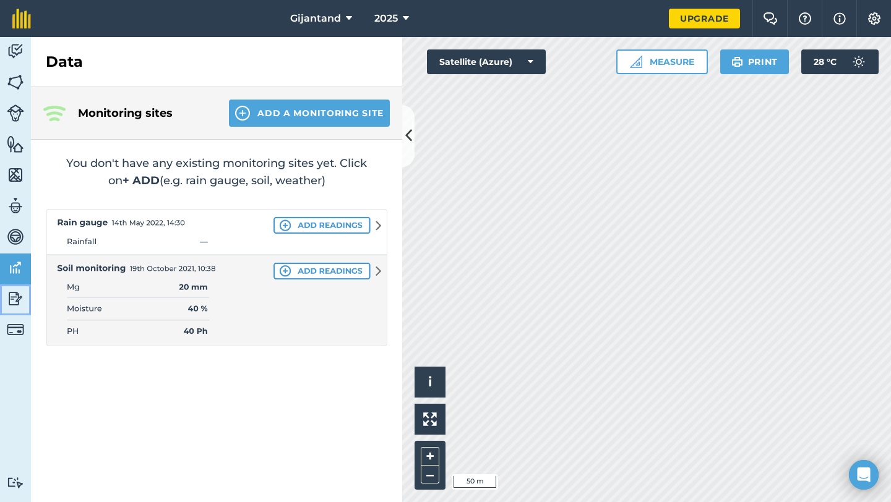
click at [17, 297] on img at bounding box center [15, 299] width 17 height 19
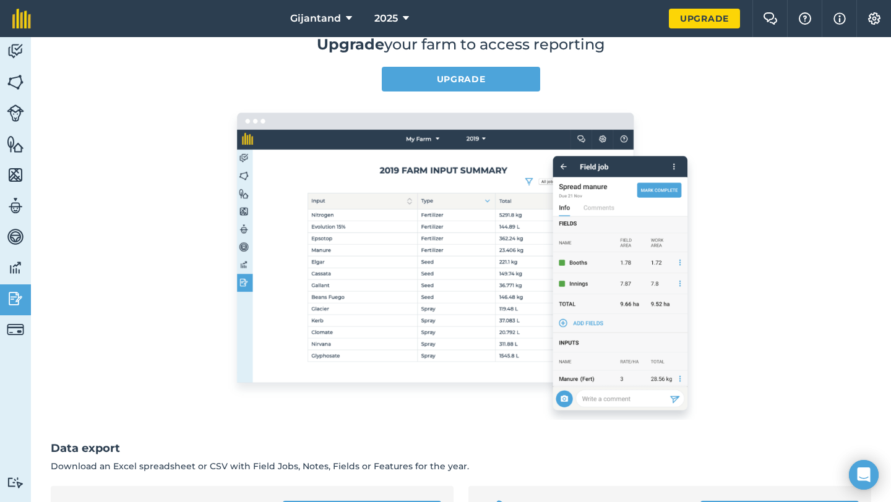
scroll to position [103, 0]
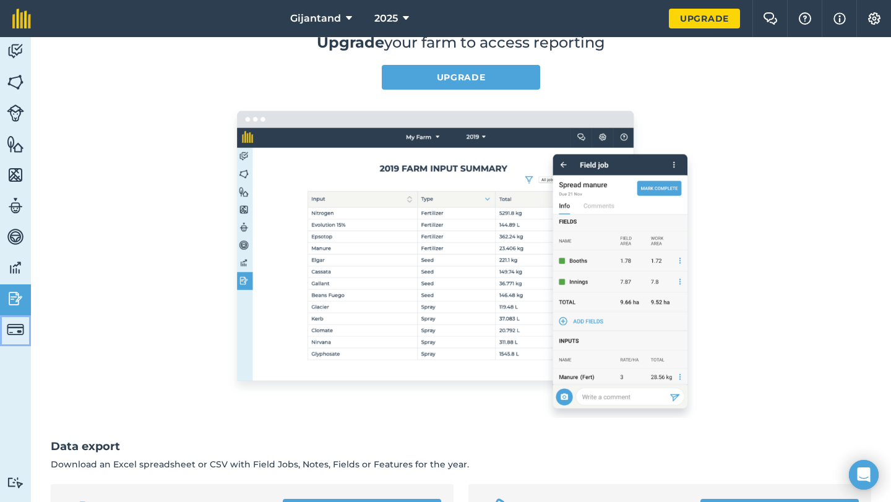
click at [15, 330] on img at bounding box center [15, 329] width 17 height 17
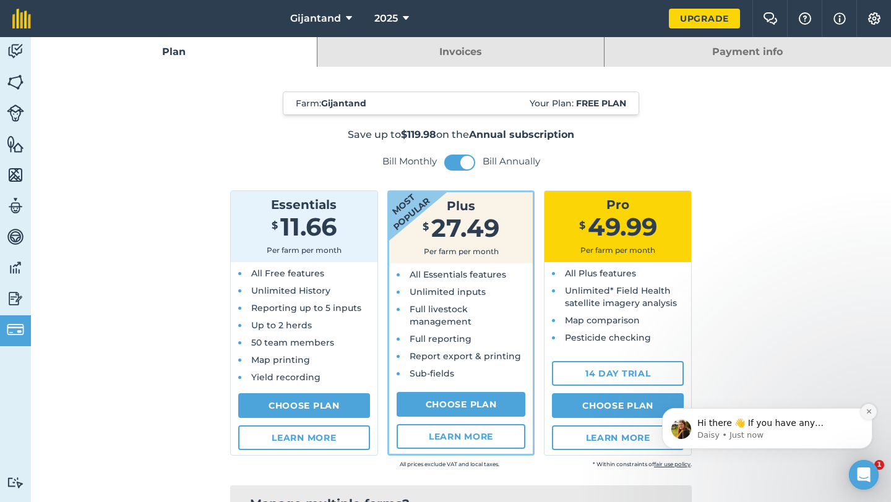
click at [871, 412] on icon "Dismiss notification" at bounding box center [869, 411] width 7 height 7
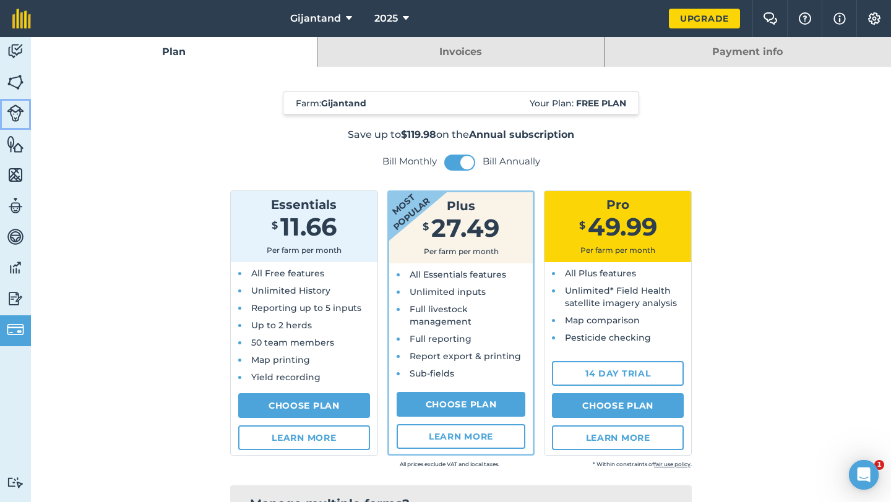
click at [17, 105] on img at bounding box center [15, 113] width 17 height 17
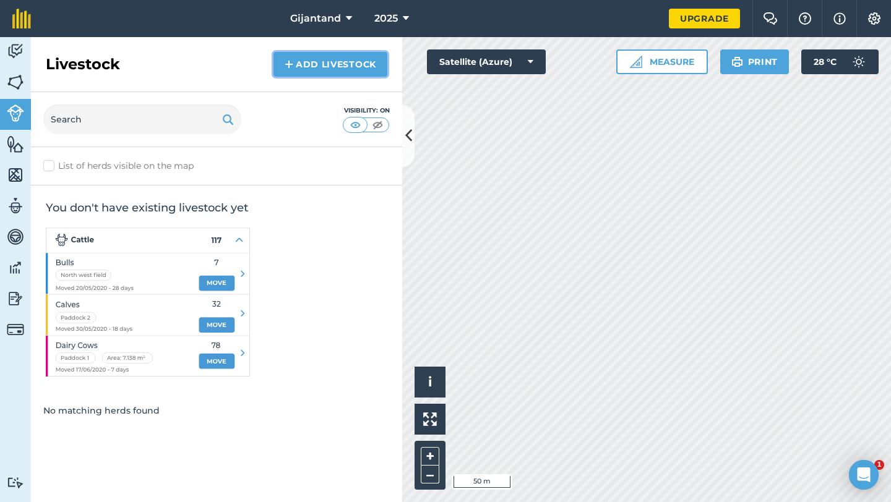
click at [298, 66] on link "Add Livestock" at bounding box center [330, 64] width 114 height 25
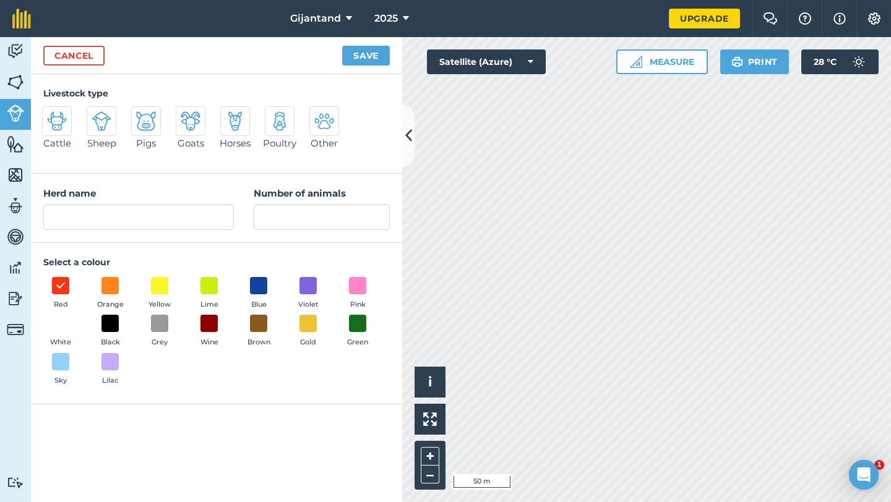
click at [63, 129] on img at bounding box center [57, 121] width 20 height 20
click at [51, 114] on input "Cattle" at bounding box center [47, 110] width 8 height 8
radio input "true"
type input "Cattle"
click at [64, 128] on img at bounding box center [57, 121] width 20 height 20
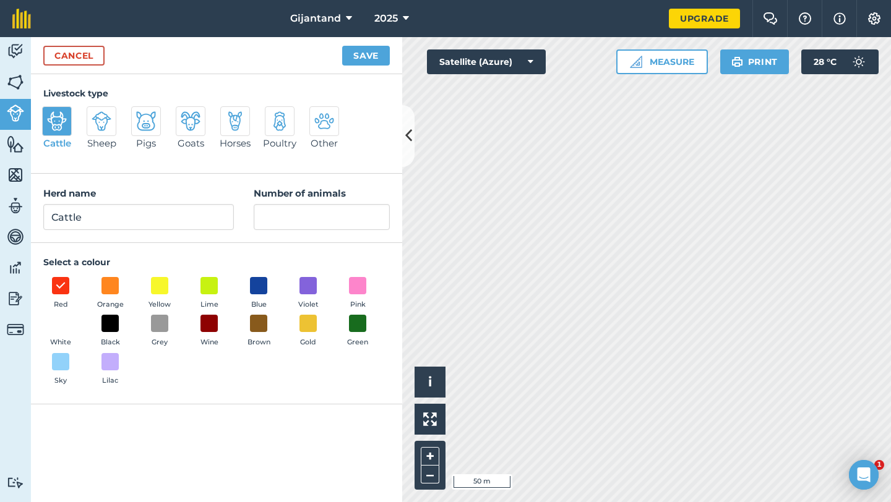
click at [51, 114] on input "Cattle" at bounding box center [47, 110] width 8 height 8
click at [10, 144] on img at bounding box center [15, 144] width 17 height 19
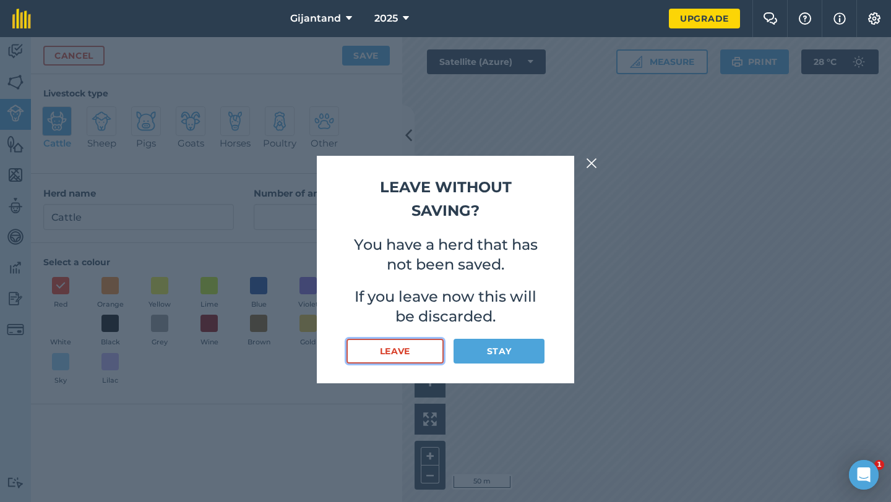
click at [381, 349] on button "Leave" at bounding box center [394, 351] width 97 height 25
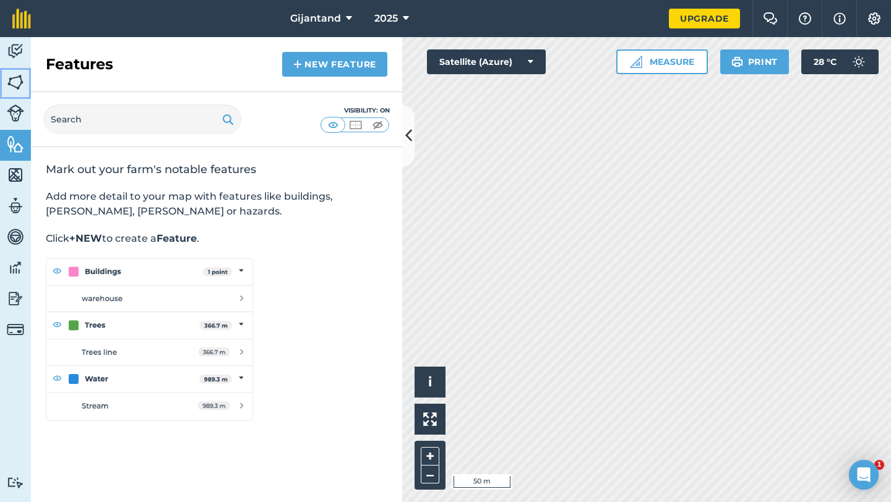
click at [18, 86] on img at bounding box center [15, 82] width 17 height 19
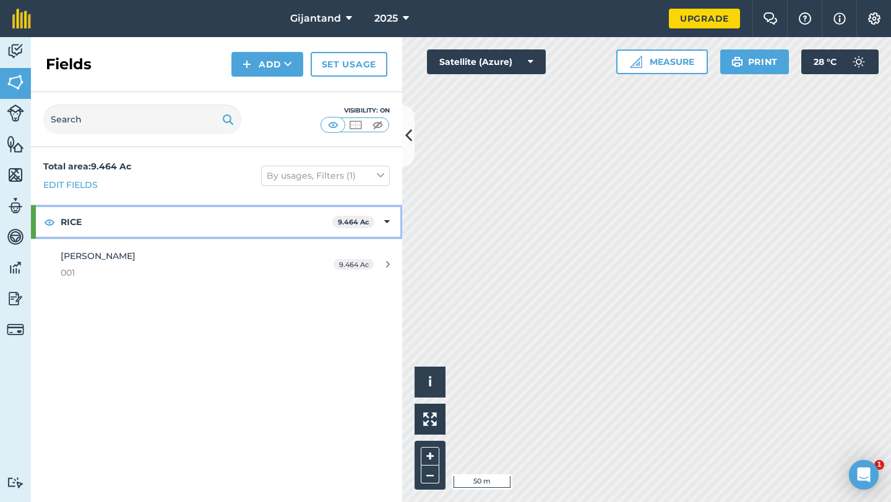
click at [387, 221] on icon at bounding box center [387, 222] width 6 height 14
click at [387, 221] on icon at bounding box center [388, 222] width 3 height 14
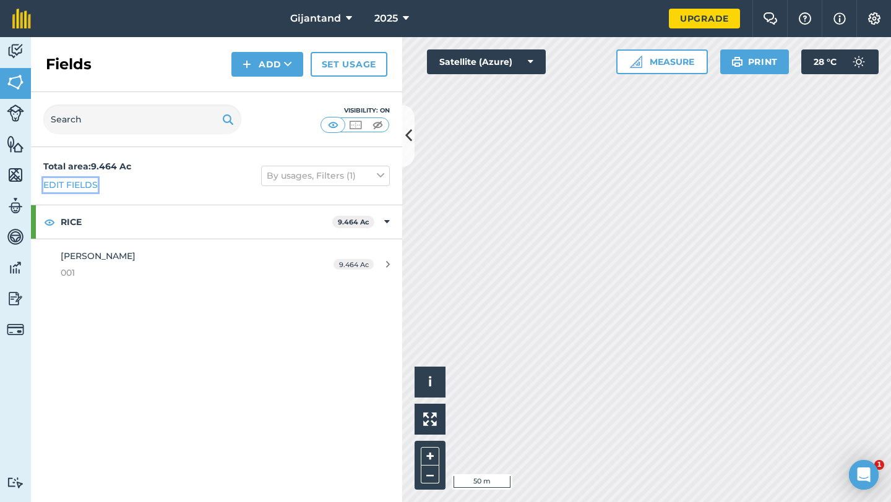
click at [71, 186] on link "Edit fields" at bounding box center [70, 185] width 54 height 14
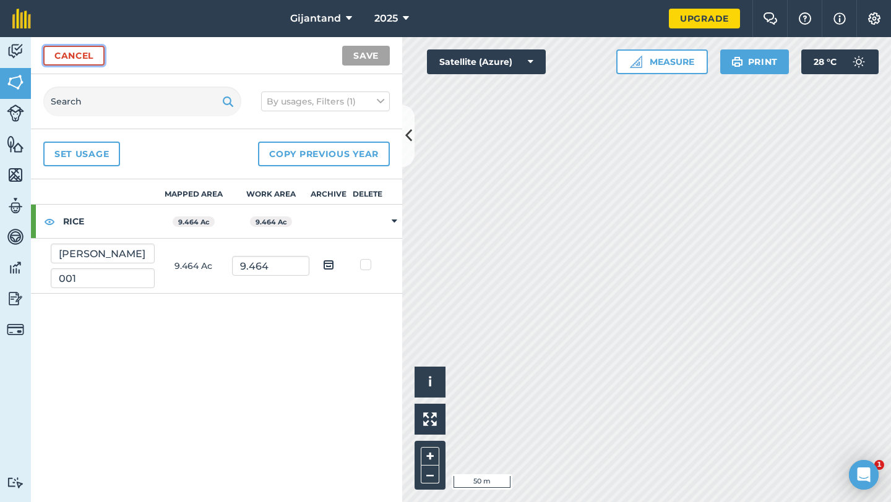
click at [72, 58] on link "Cancel" at bounding box center [73, 56] width 61 height 20
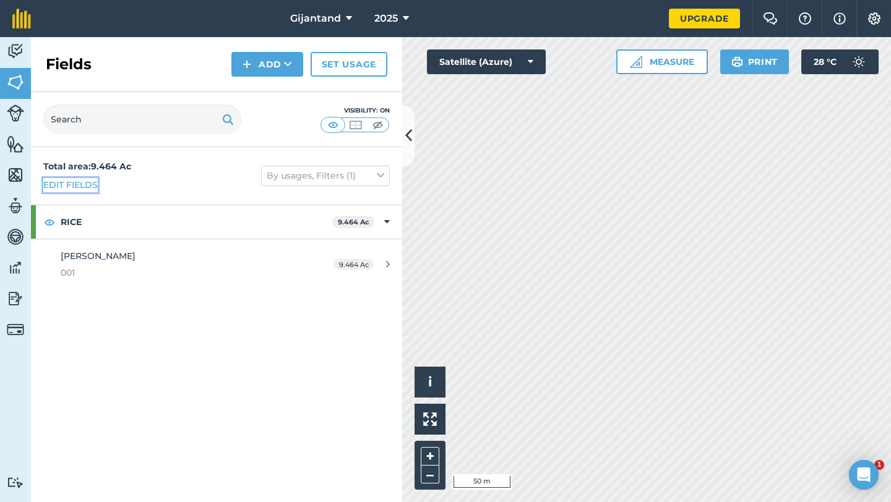
click at [82, 188] on link "Edit fields" at bounding box center [70, 185] width 54 height 14
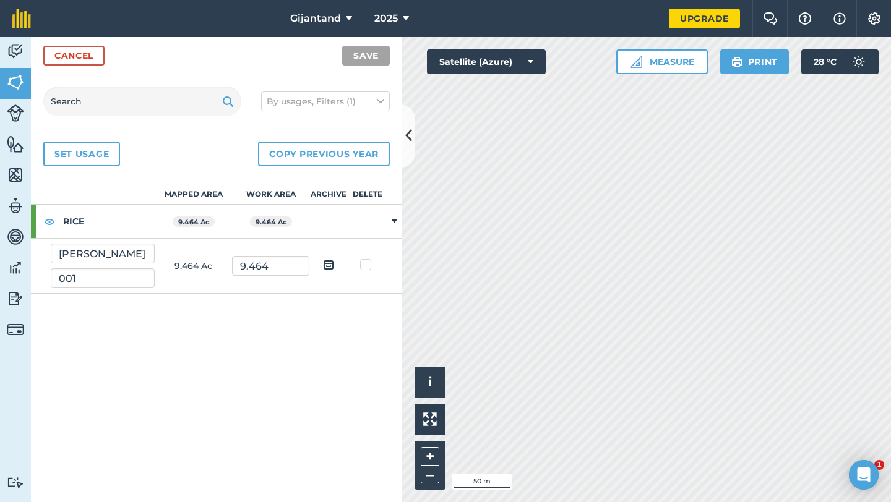
click at [203, 220] on strong "9.464 Ac" at bounding box center [194, 222] width 32 height 9
click at [57, 58] on link "Cancel" at bounding box center [73, 56] width 61 height 20
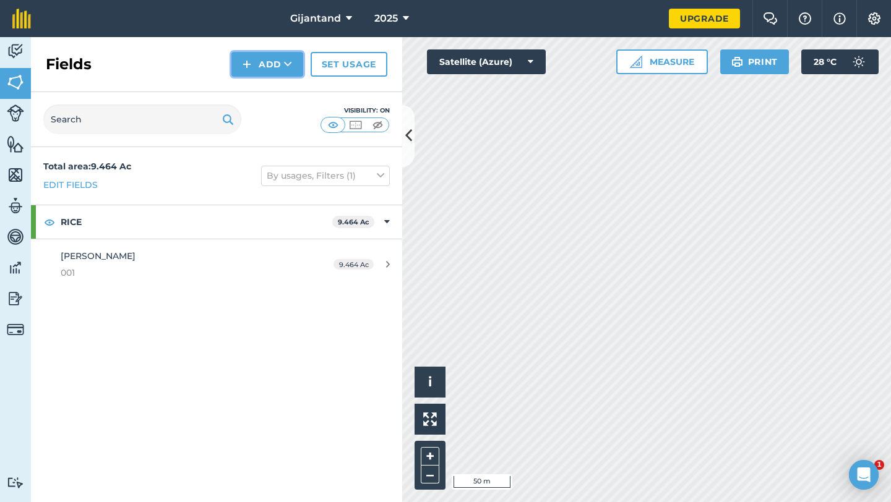
click at [256, 59] on button "Add" at bounding box center [267, 64] width 72 height 25
click at [269, 93] on link "Draw" at bounding box center [267, 92] width 68 height 27
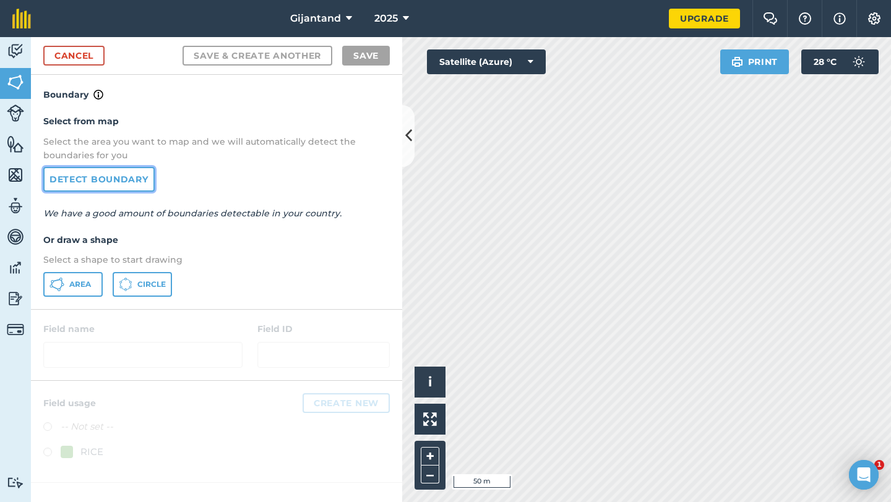
click at [134, 177] on link "Detect boundary" at bounding box center [98, 179] width 111 height 25
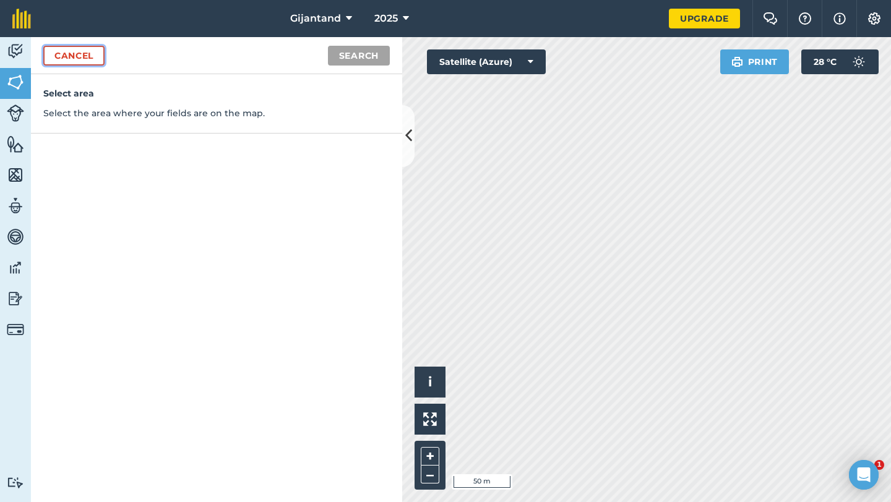
click at [77, 57] on link "Cancel" at bounding box center [73, 56] width 61 height 20
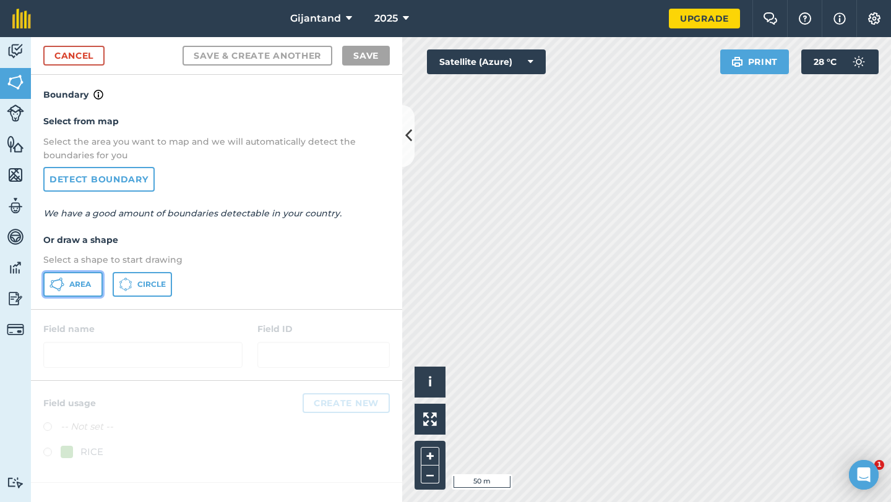
click at [90, 290] on button "Area" at bounding box center [72, 284] width 59 height 25
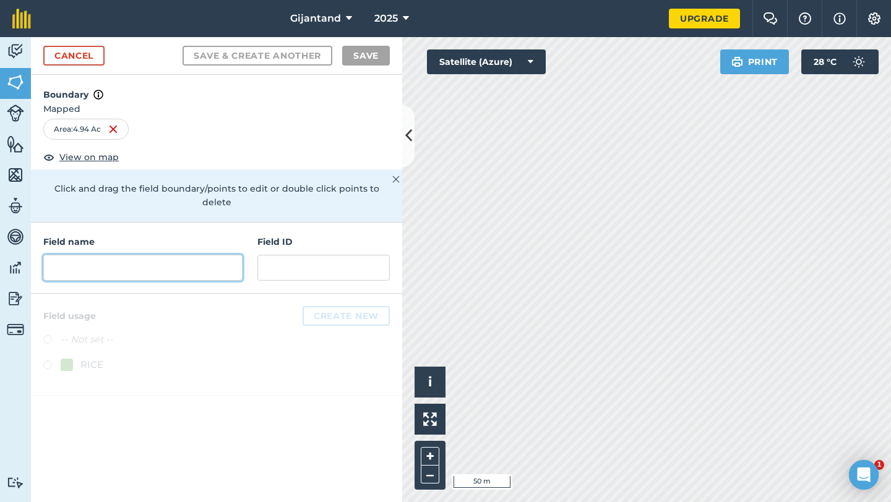
click at [158, 255] on input "text" at bounding box center [142, 268] width 199 height 26
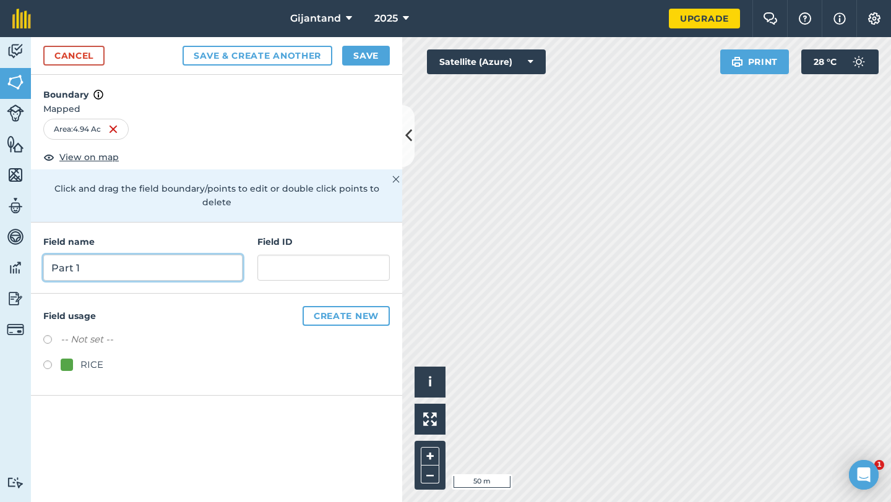
type input "Part 1"
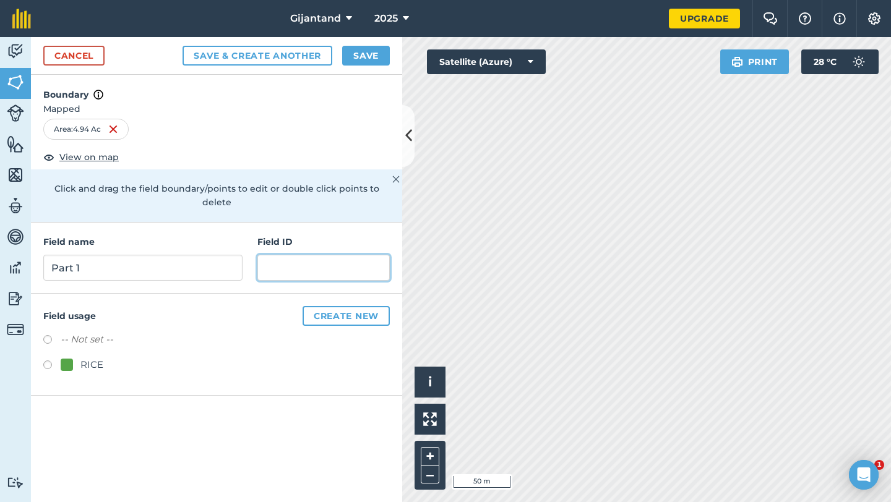
click at [327, 259] on input "text" at bounding box center [323, 268] width 132 height 26
type input "001"
drag, startPoint x: 360, startPoint y: 308, endPoint x: 351, endPoint y: 181, distance: 127.2
click at [351, 181] on div "Boundary Mapped Area : 4.94 Ac View on map Click and drag the field boundary/po…" at bounding box center [216, 289] width 371 height 428
click at [46, 361] on label at bounding box center [51, 367] width 17 height 12
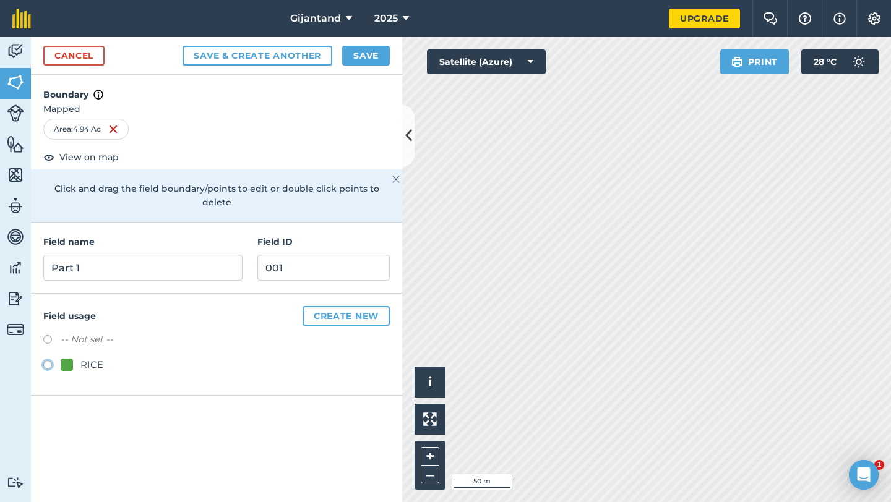
radio input "true"
click at [353, 55] on button "Save" at bounding box center [366, 56] width 48 height 20
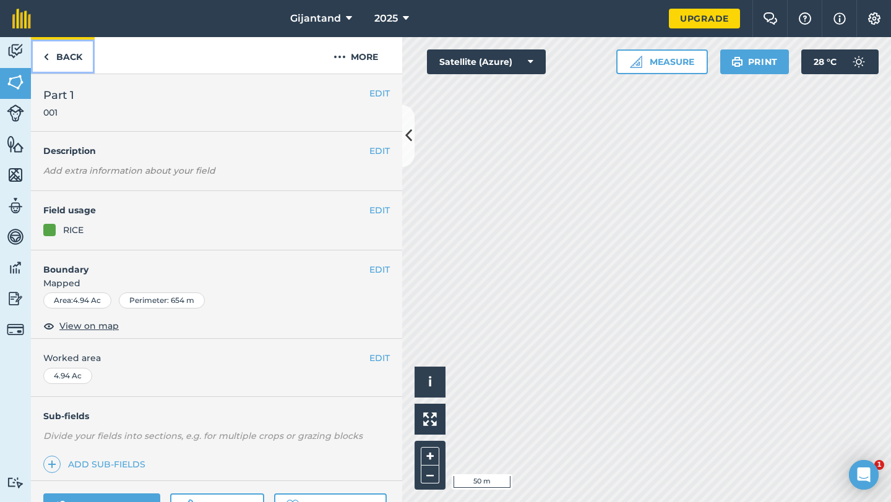
click at [61, 64] on link "Back" at bounding box center [63, 55] width 64 height 37
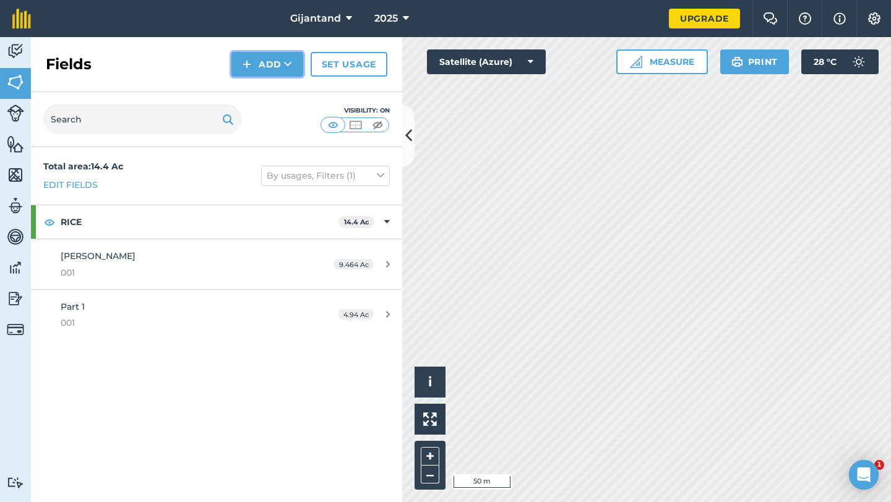
click at [264, 64] on button "Add" at bounding box center [267, 64] width 72 height 25
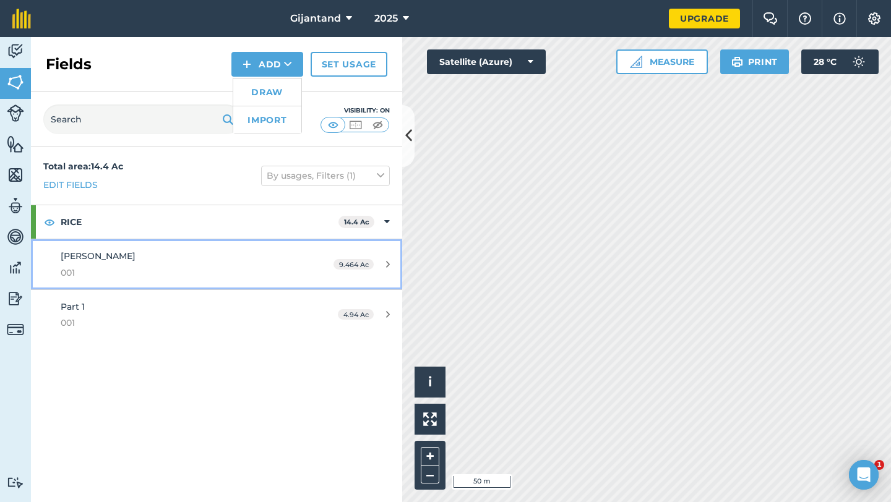
click at [372, 260] on div "9.464 Ac" at bounding box center [361, 265] width 81 height 10
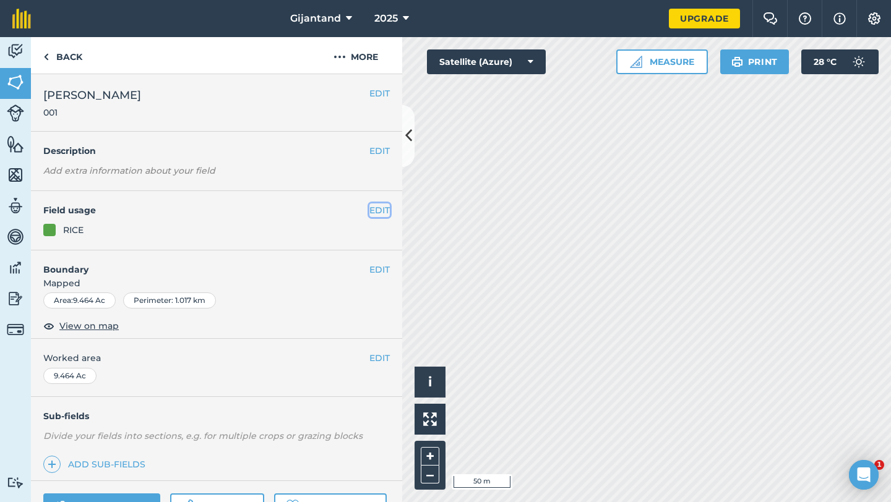
click at [379, 212] on button "EDIT" at bounding box center [379, 211] width 20 height 14
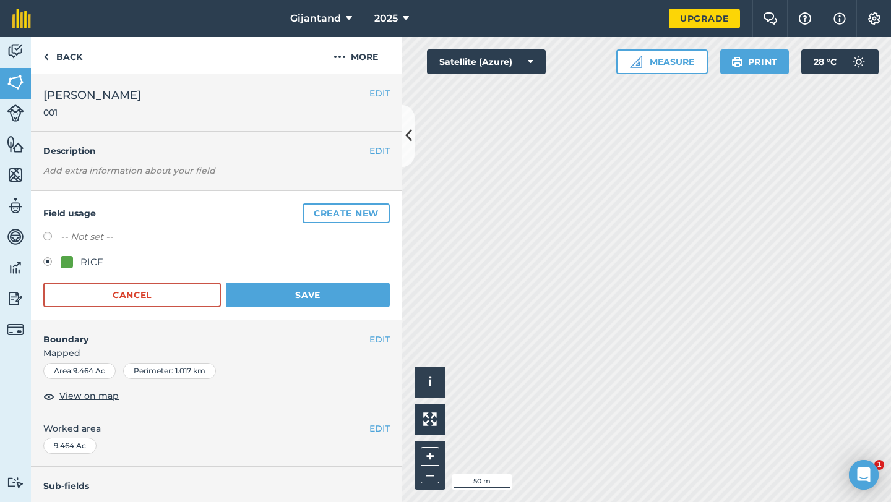
click at [49, 236] on label at bounding box center [51, 238] width 17 height 12
radio input "true"
radio input "false"
click at [291, 295] on button "Save" at bounding box center [308, 295] width 164 height 25
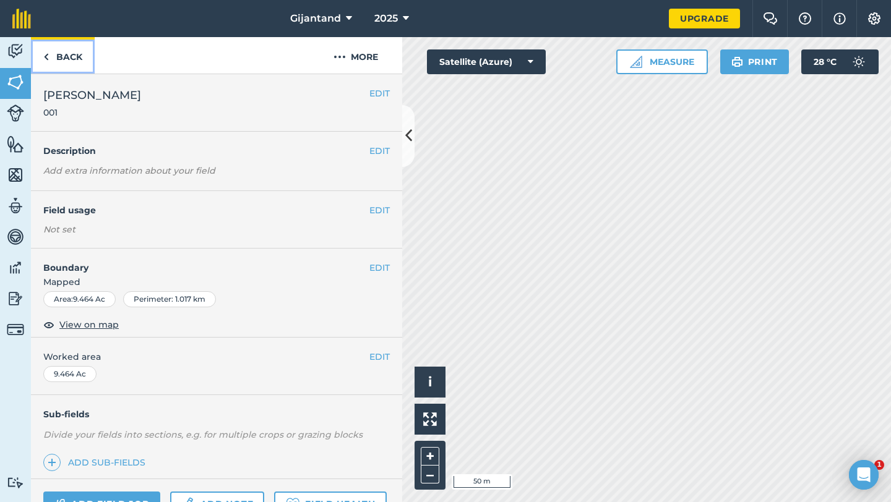
click at [50, 56] on link "Back" at bounding box center [63, 55] width 64 height 37
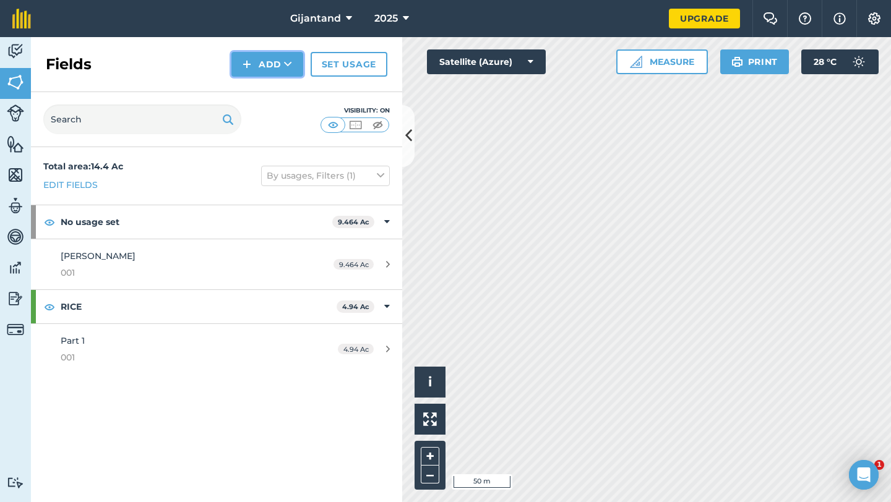
click at [273, 66] on button "Add" at bounding box center [267, 64] width 72 height 25
click at [273, 86] on link "Draw" at bounding box center [267, 92] width 68 height 27
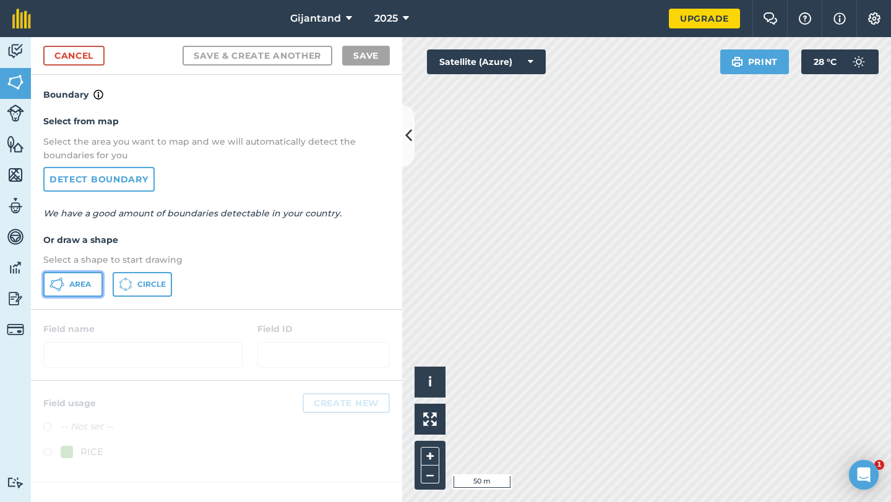
click at [82, 286] on span "Area" at bounding box center [80, 285] width 22 height 10
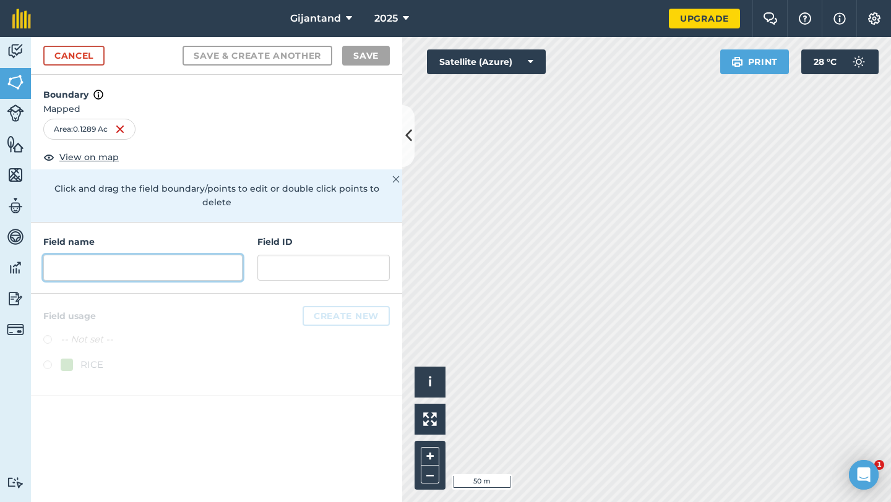
click at [189, 255] on input "text" at bounding box center [142, 268] width 199 height 26
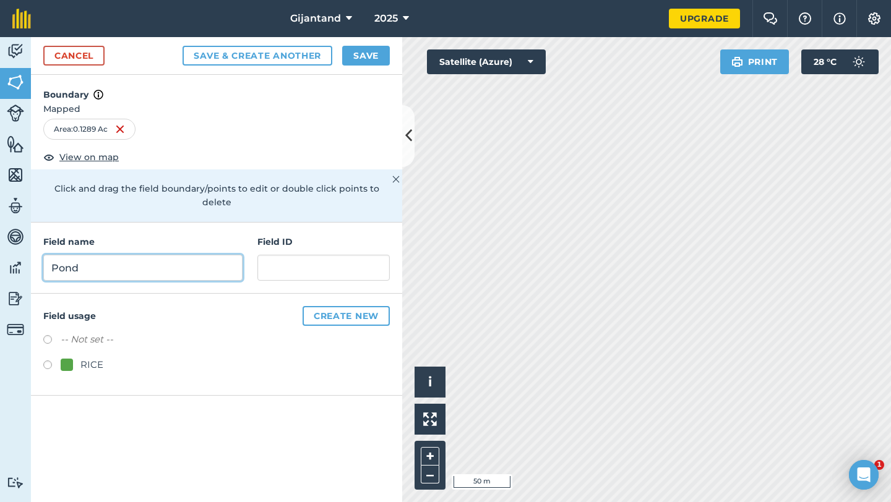
type input "Pond"
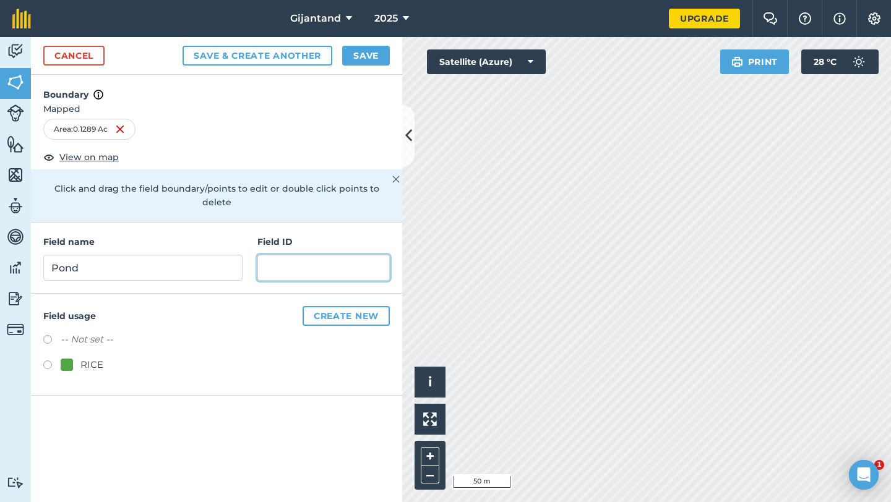
click at [291, 264] on input "text" at bounding box center [323, 268] width 132 height 26
type input "001"
click at [369, 53] on button "Save" at bounding box center [366, 56] width 48 height 20
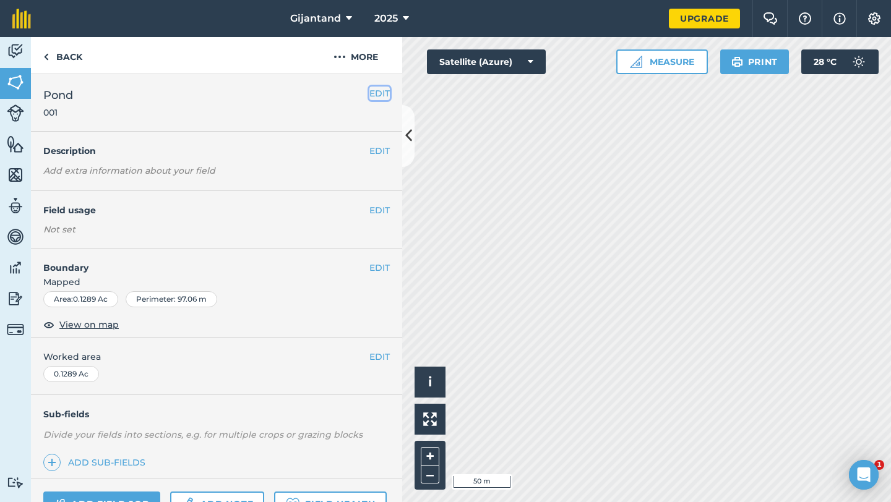
click at [374, 90] on button "EDIT" at bounding box center [379, 94] width 20 height 14
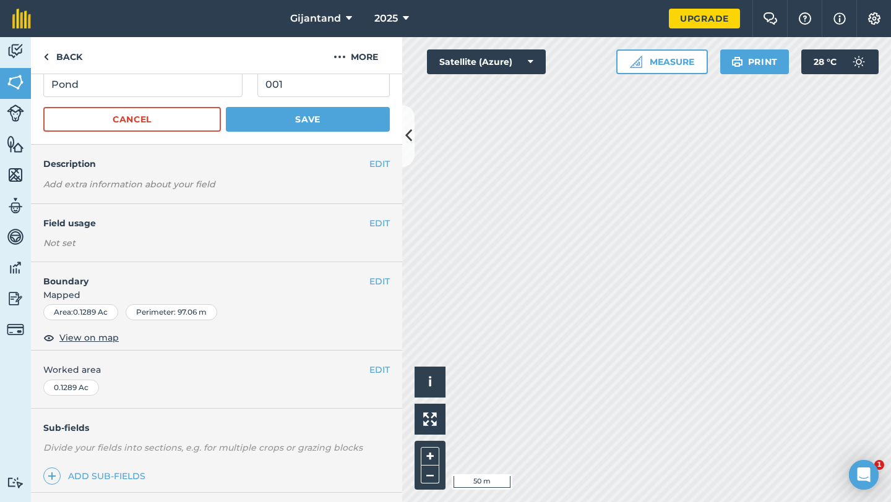
scroll to position [10, 0]
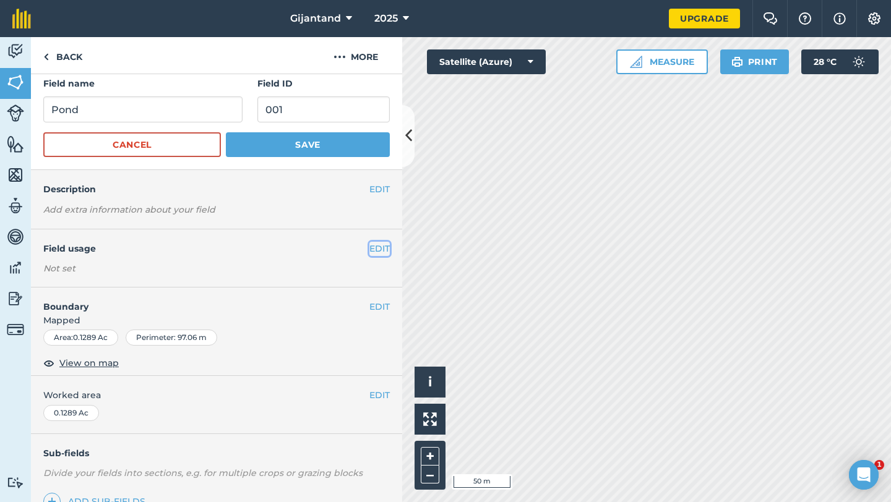
click at [379, 246] on button "EDIT" at bounding box center [379, 249] width 20 height 14
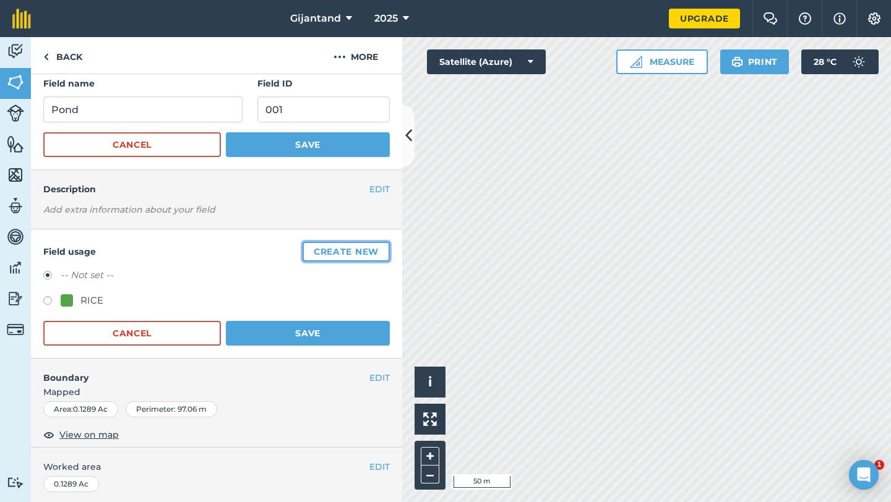
click at [331, 257] on button "Create new" at bounding box center [346, 252] width 87 height 20
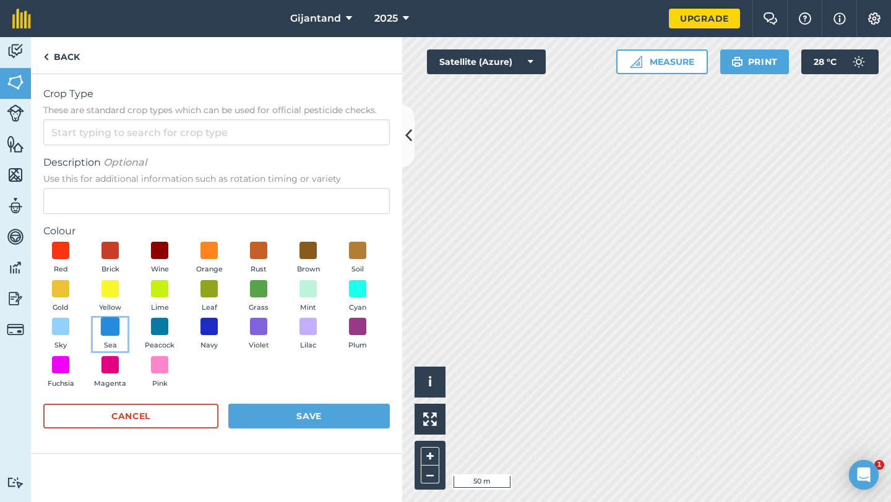
click at [111, 326] on span at bounding box center [110, 326] width 19 height 19
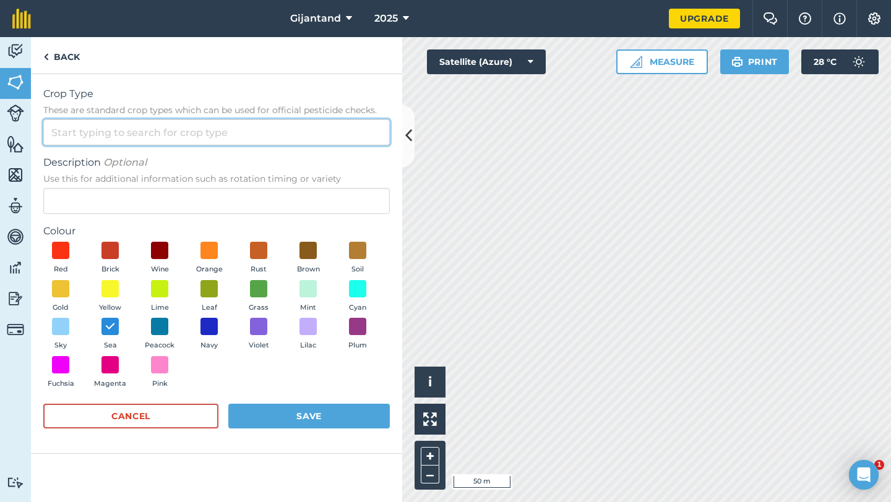
click at [144, 140] on input "Crop Type These are standard crop types which can be used for official pesticid…" at bounding box center [216, 132] width 346 height 26
type input "p"
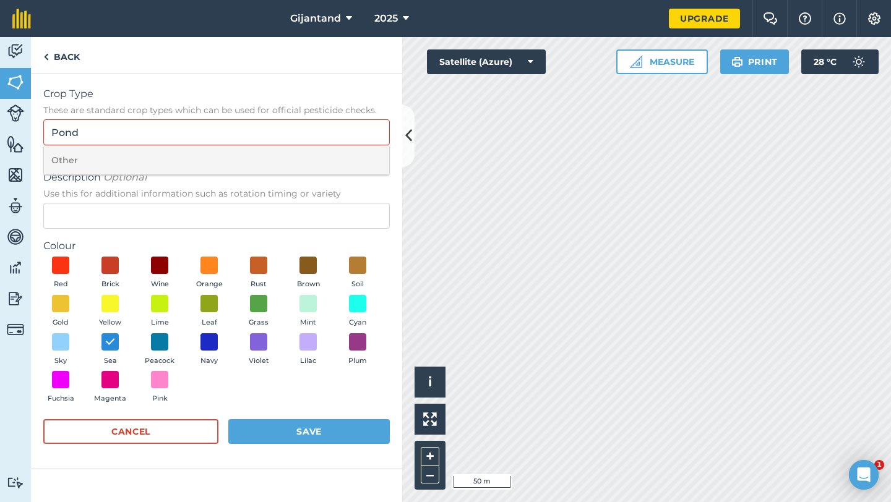
click at [121, 166] on li "Other" at bounding box center [216, 160] width 345 height 29
type input "Other"
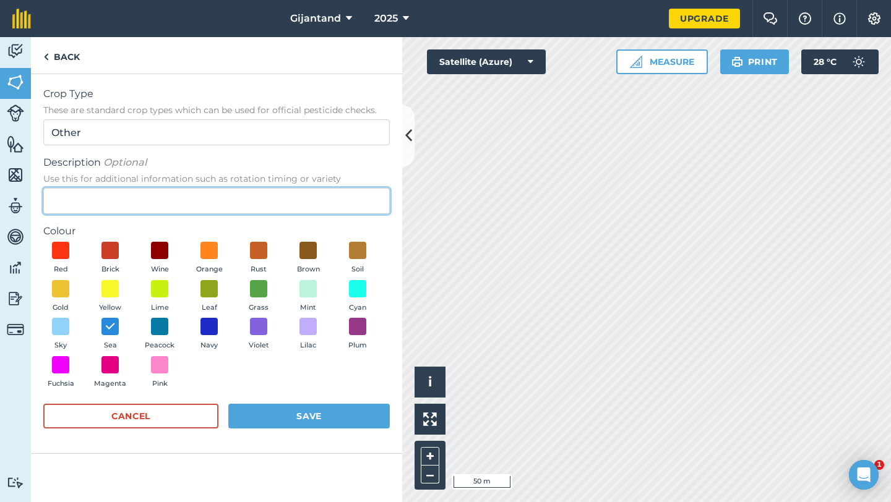
click at [142, 189] on input "Description Optional Use this for additional information such as rotation timin…" at bounding box center [216, 201] width 346 height 26
type input "Pond"
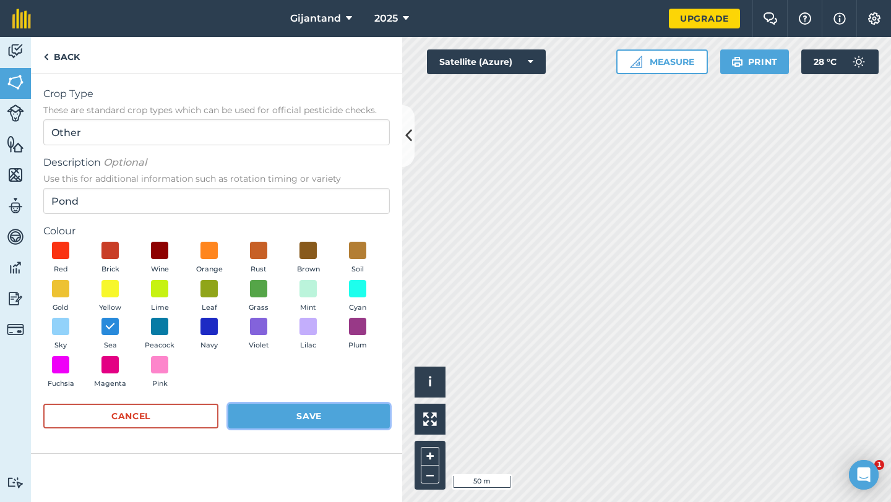
click at [269, 419] on button "Save" at bounding box center [308, 416] width 161 height 25
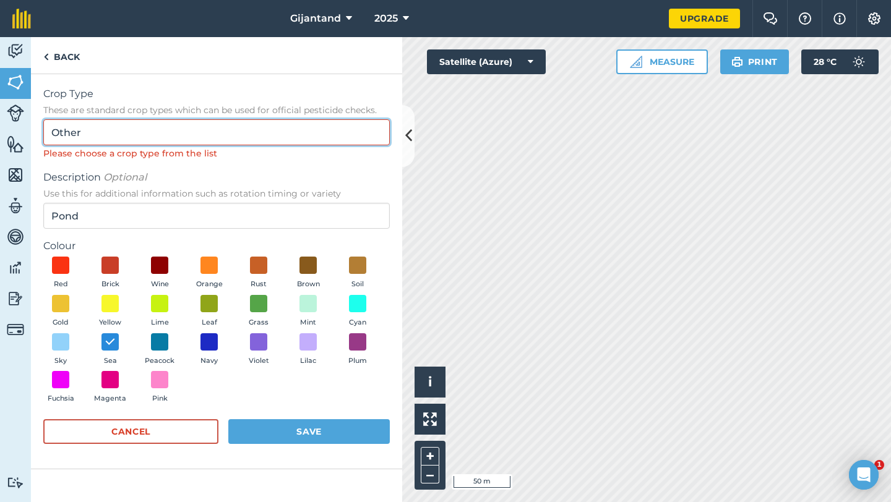
click at [243, 134] on input "Other" at bounding box center [216, 132] width 346 height 26
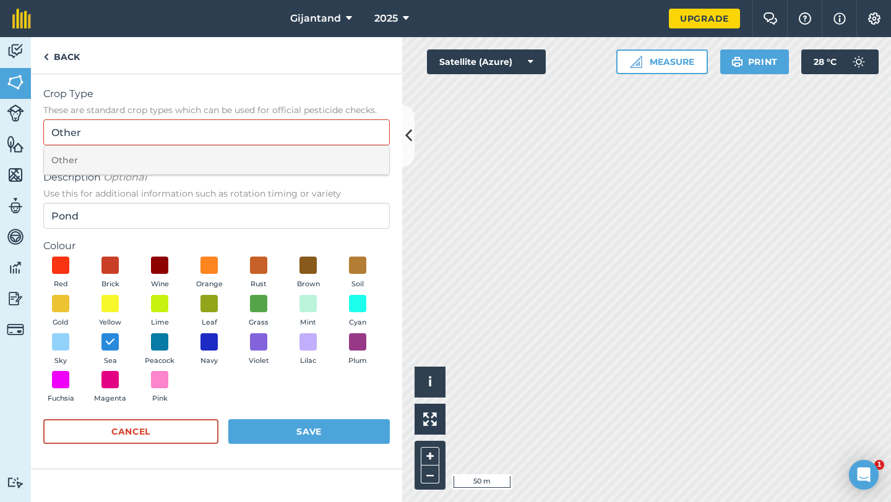
click at [207, 160] on li "Other" at bounding box center [216, 160] width 345 height 29
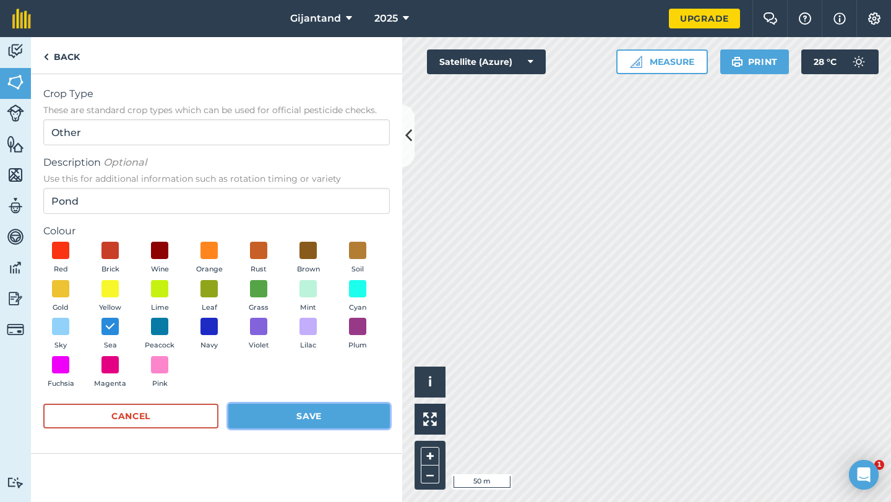
click at [262, 419] on button "Save" at bounding box center [308, 416] width 161 height 25
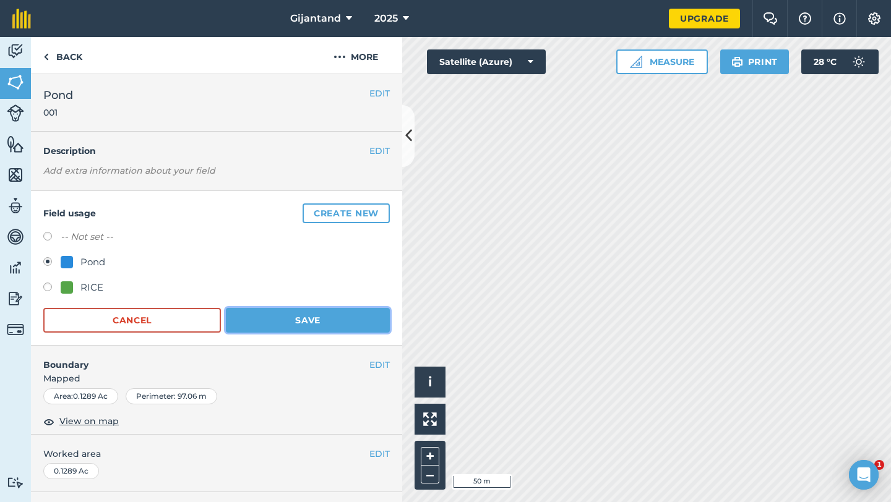
click at [287, 321] on button "Save" at bounding box center [308, 320] width 164 height 25
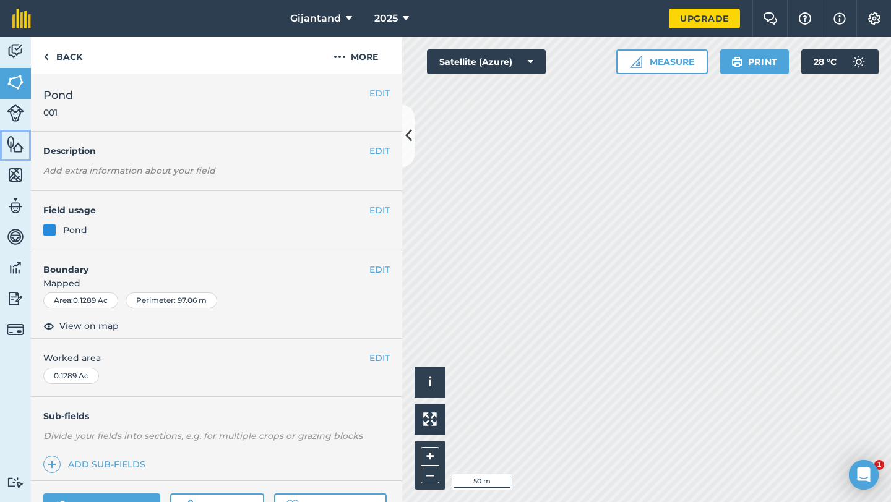
click at [14, 136] on img at bounding box center [15, 144] width 17 height 19
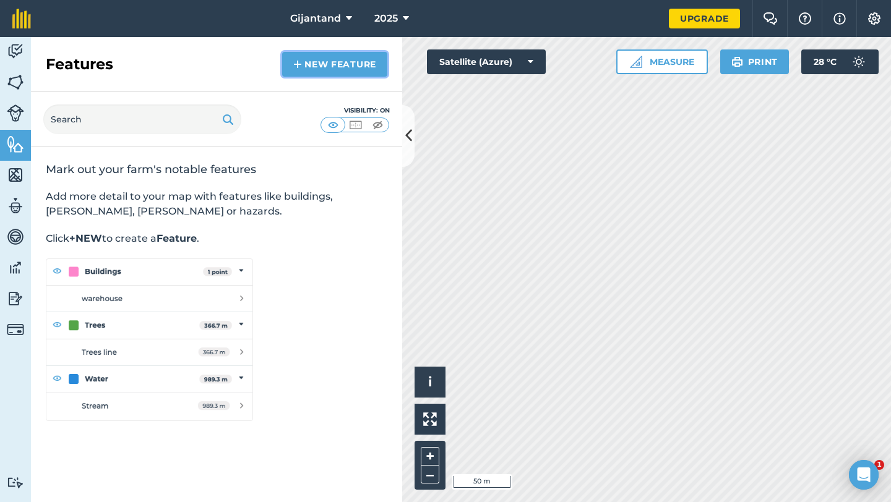
click at [309, 68] on link "New feature" at bounding box center [334, 64] width 105 height 25
